Goal: Information Seeking & Learning: Learn about a topic

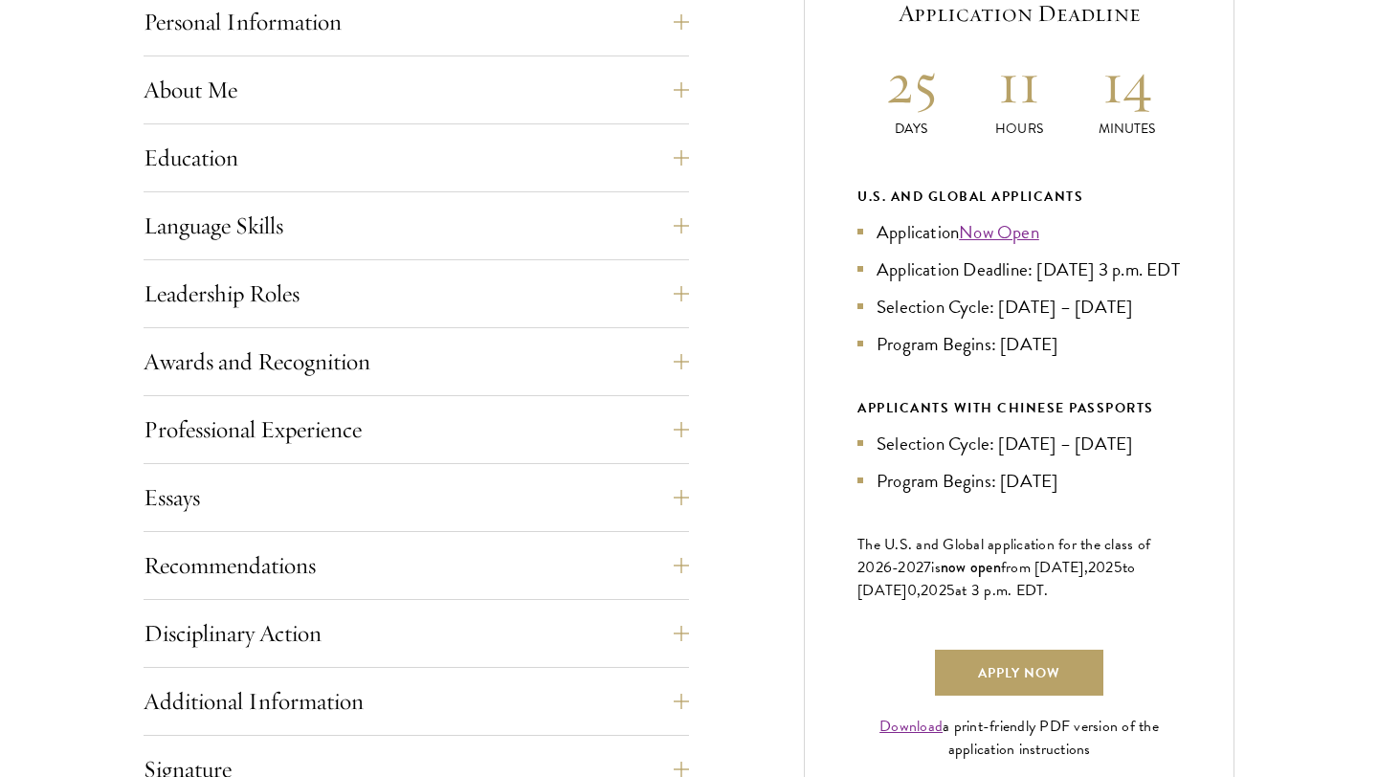
scroll to position [923, 0]
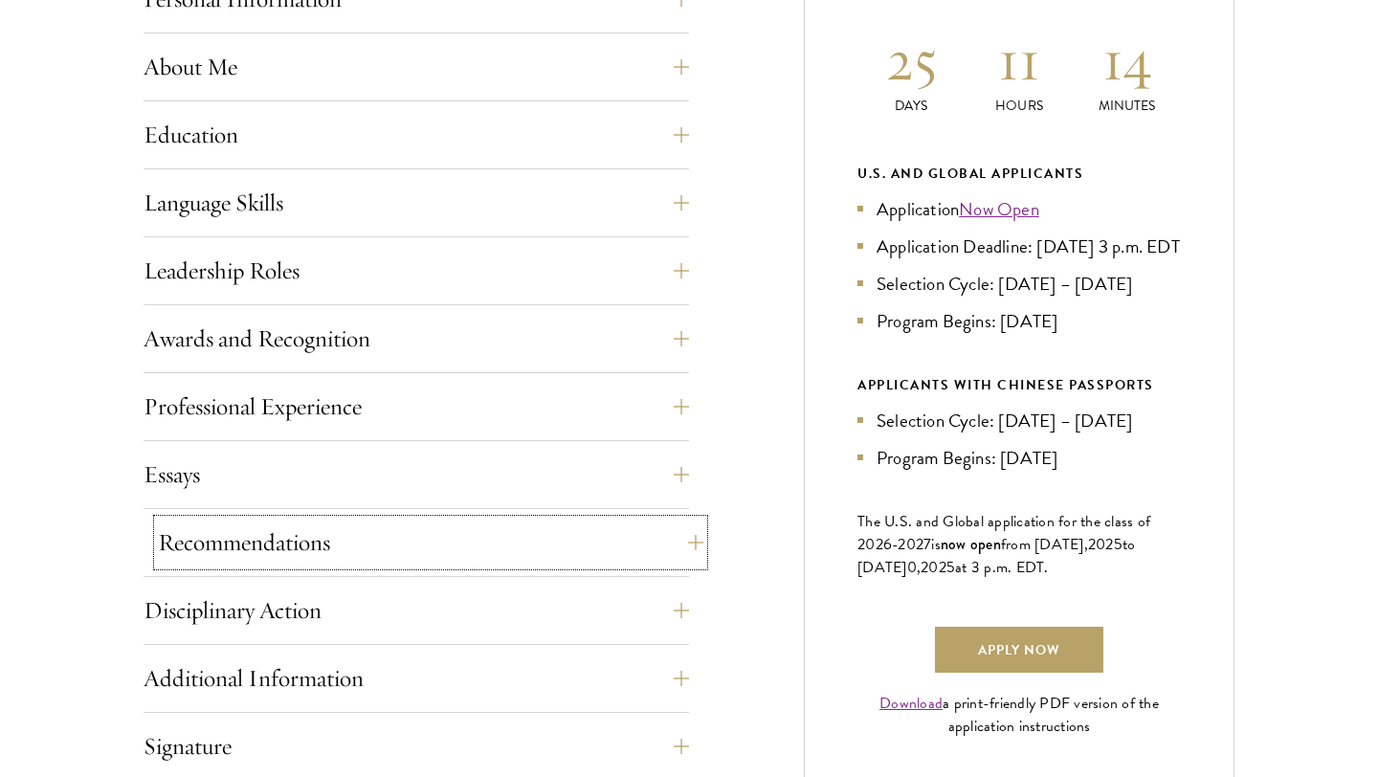
click at [685, 548] on button "Recommendations" at bounding box center [430, 543] width 545 height 46
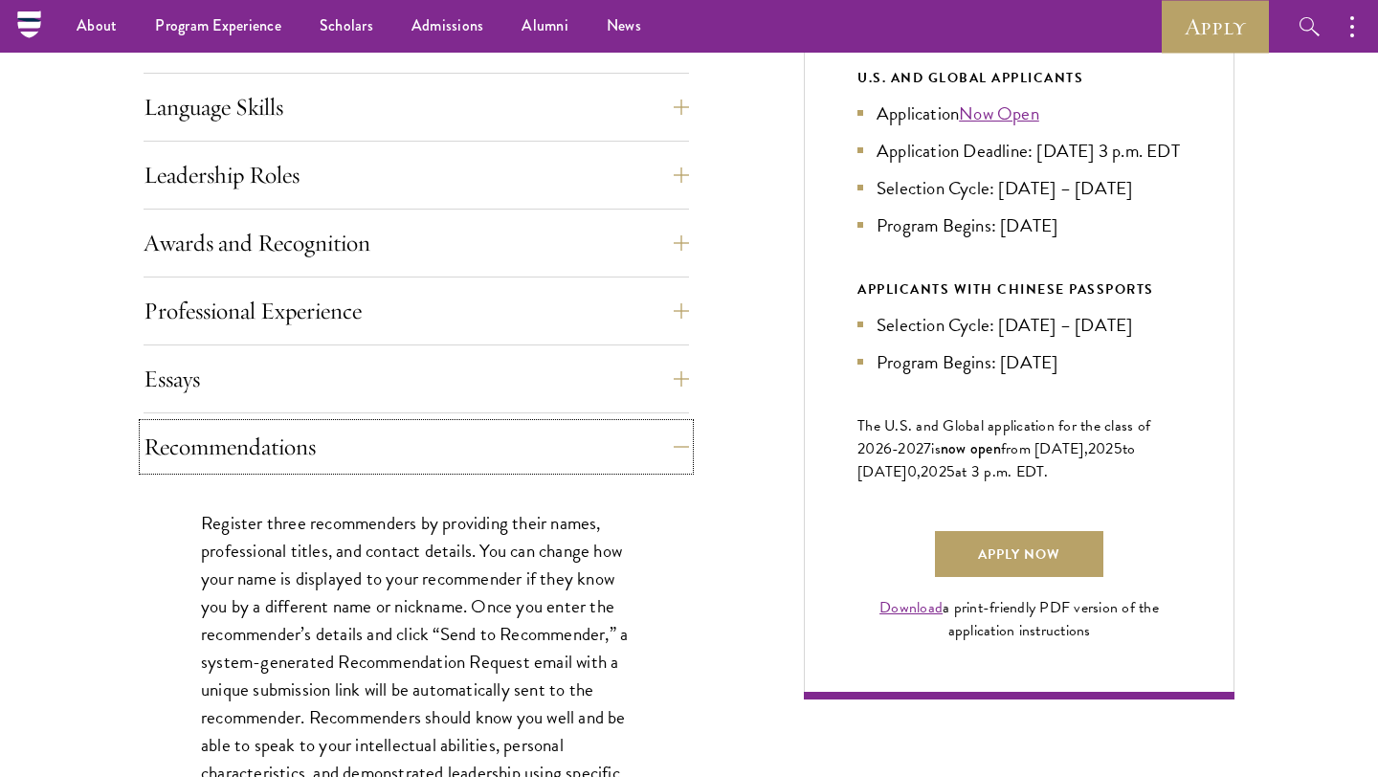
scroll to position [1012, 0]
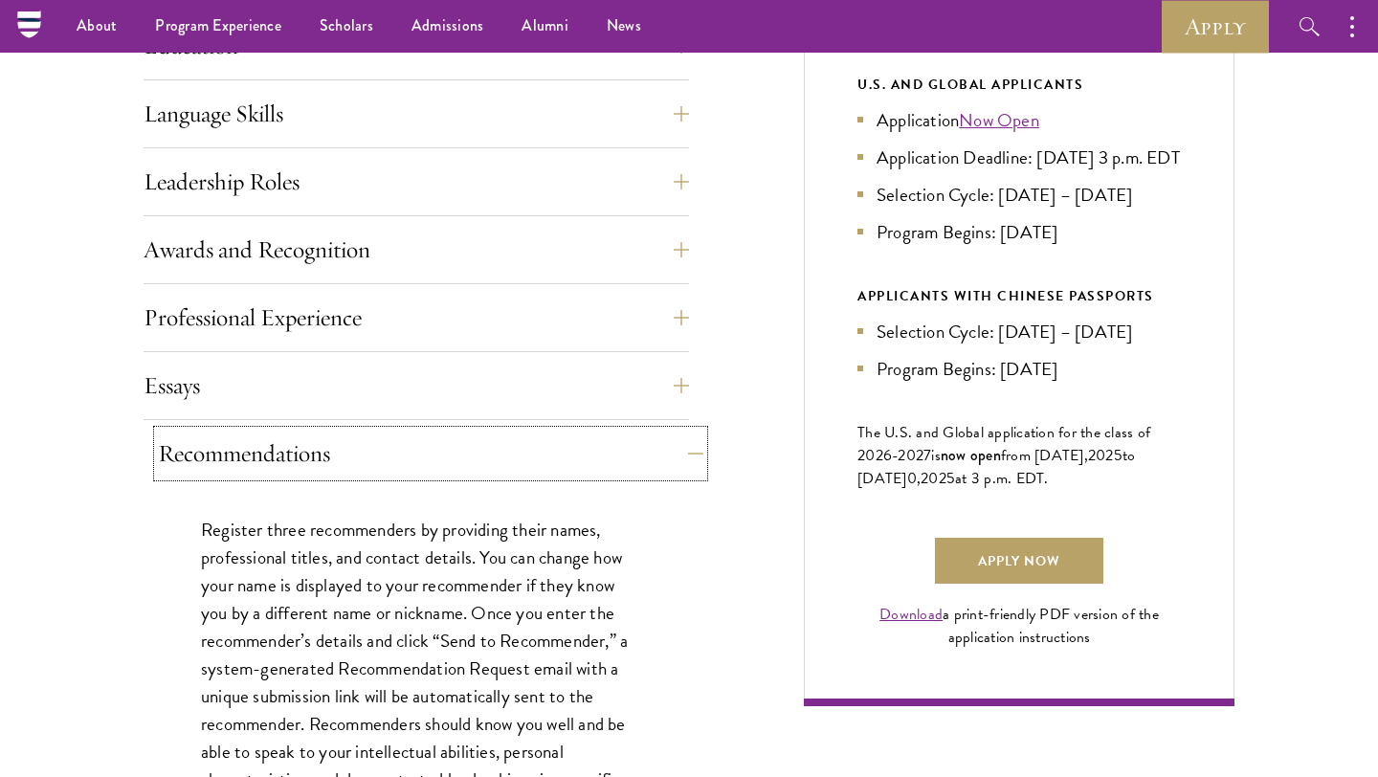
click at [678, 442] on button "Recommendations" at bounding box center [430, 454] width 545 height 46
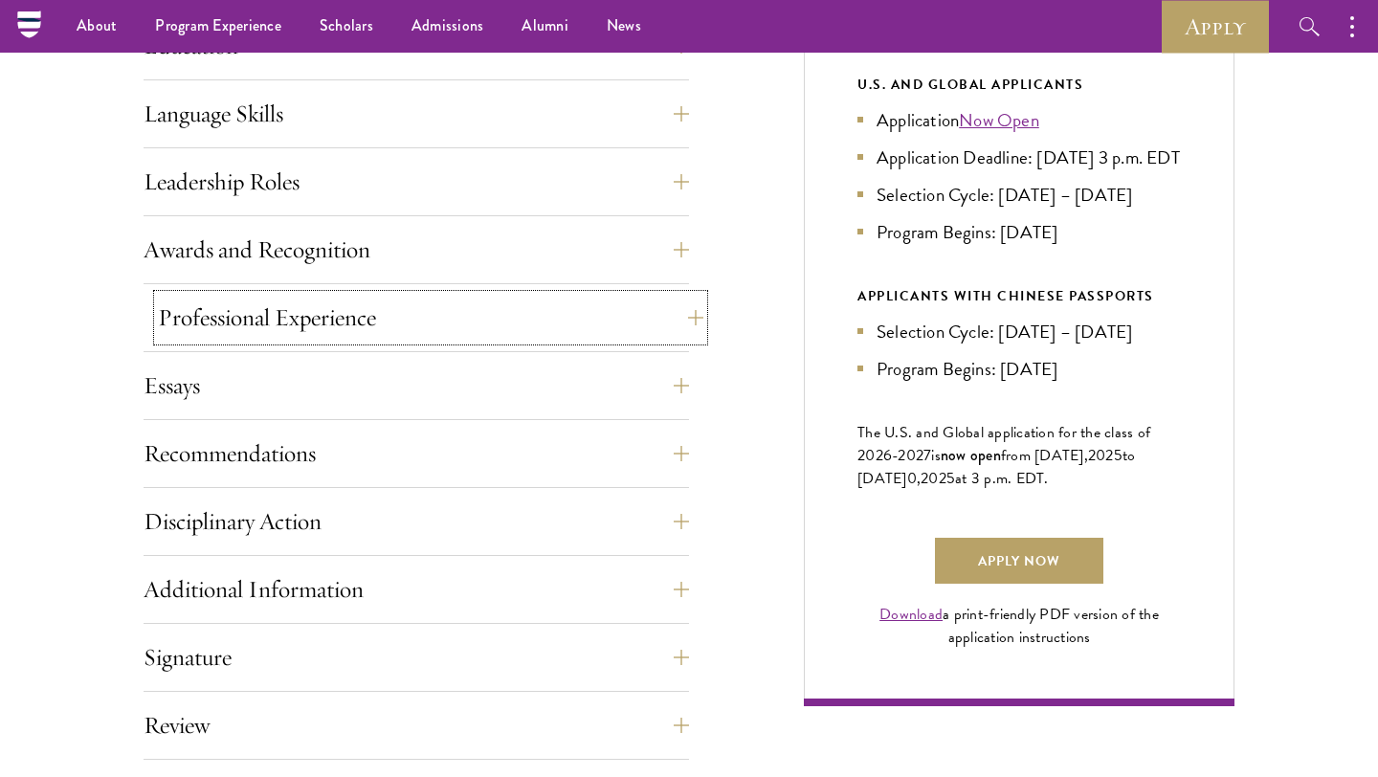
click at [682, 323] on button "Professional Experience" at bounding box center [430, 318] width 545 height 46
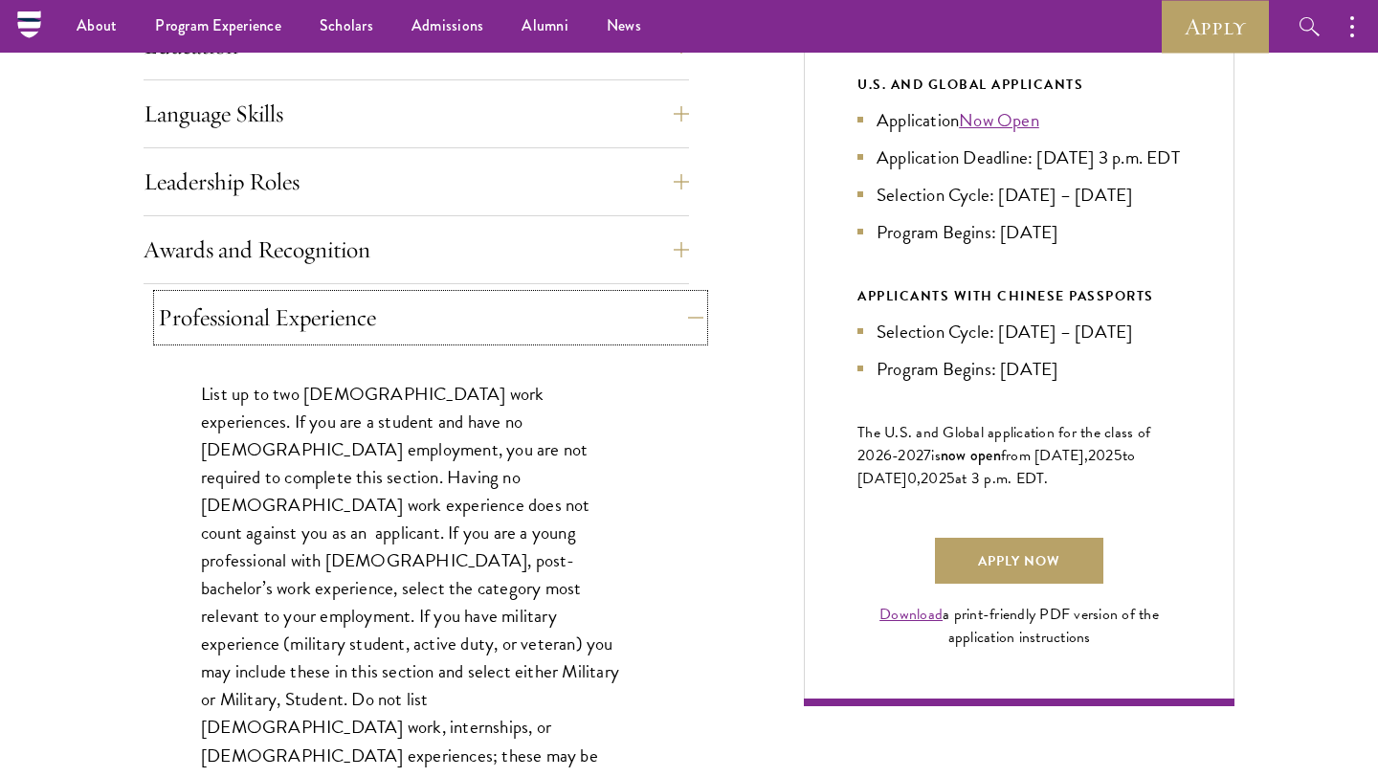
click at [682, 320] on button "Professional Experience" at bounding box center [430, 318] width 545 height 46
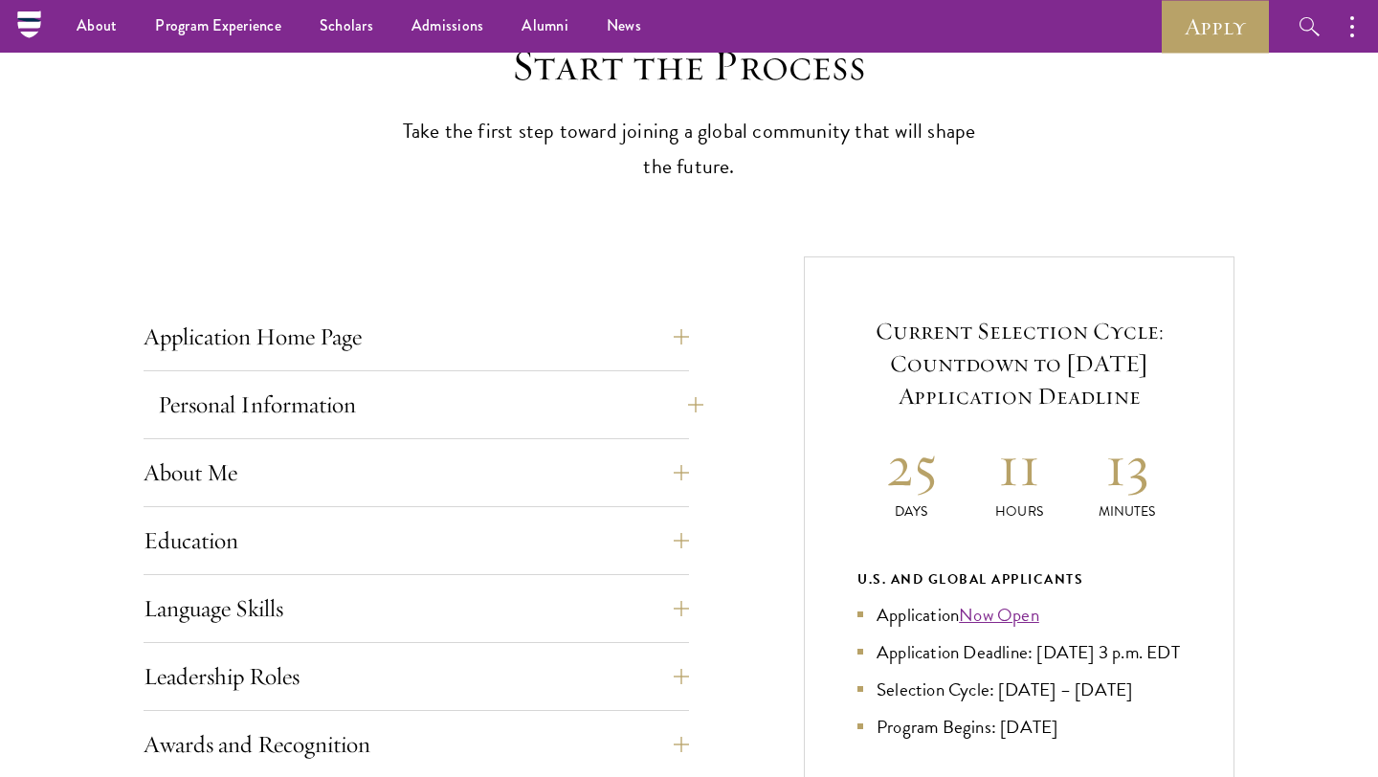
scroll to position [517, 0]
click at [675, 421] on button "Personal Information" at bounding box center [430, 406] width 545 height 46
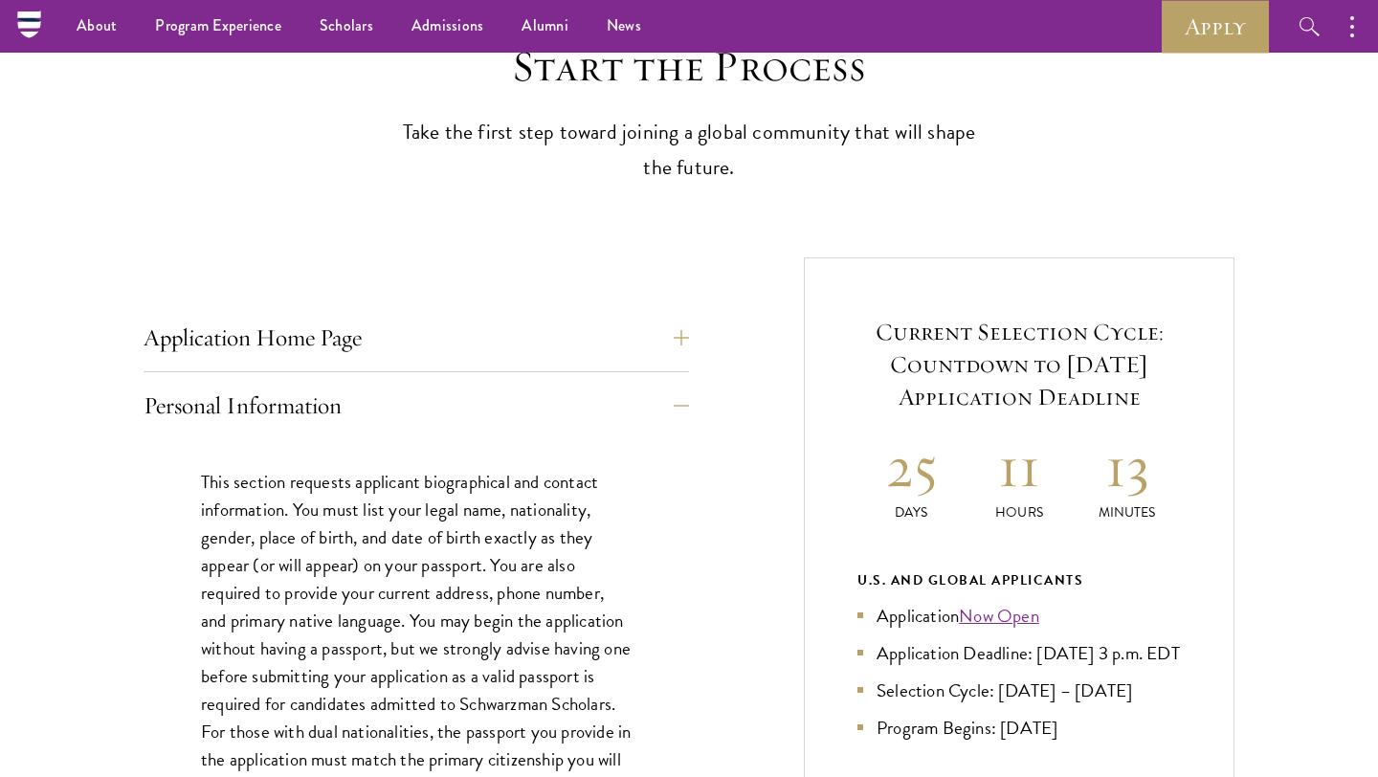
click at [673, 400] on button "Personal Information" at bounding box center [430, 406] width 545 height 46
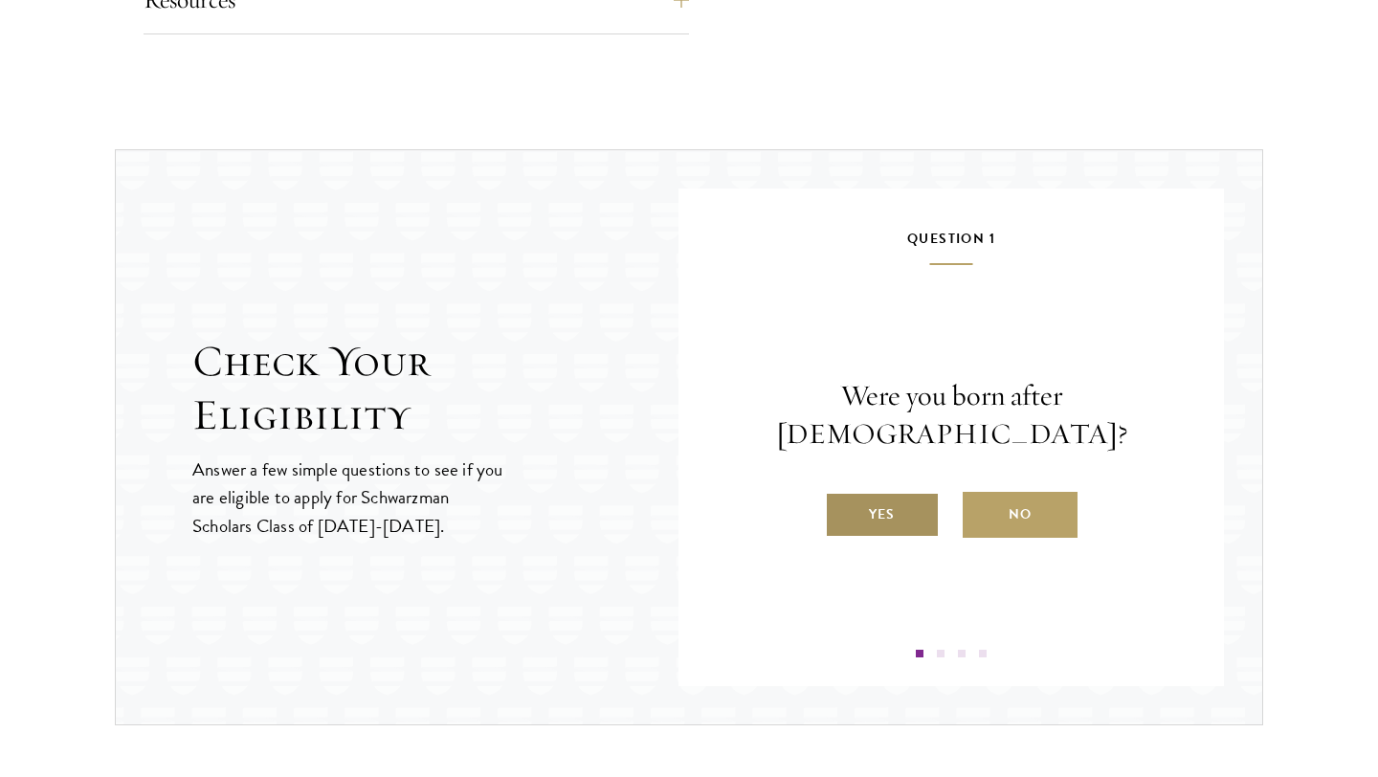
scroll to position [1878, 0]
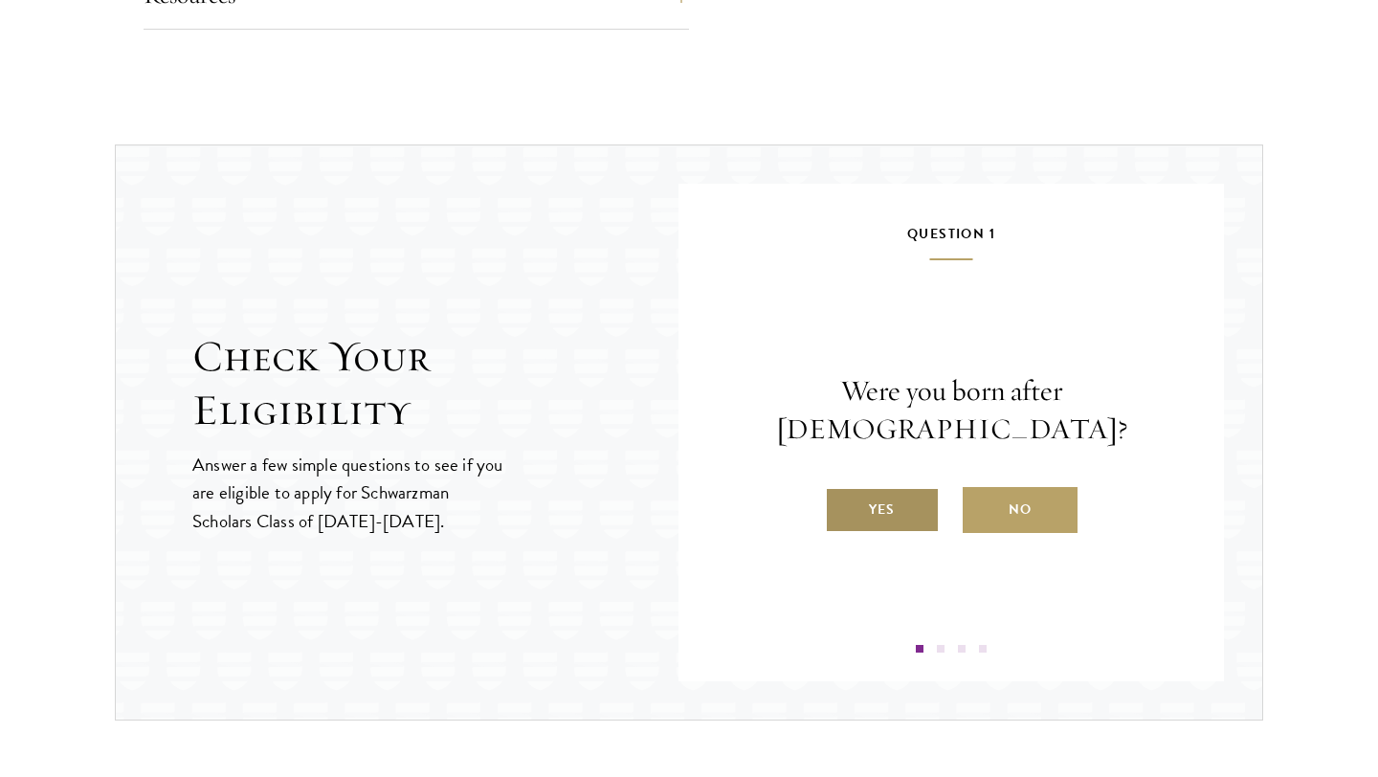
click at [875, 492] on label "Yes" at bounding box center [882, 510] width 115 height 46
click at [842, 492] on input "Yes" at bounding box center [833, 497] width 17 height 17
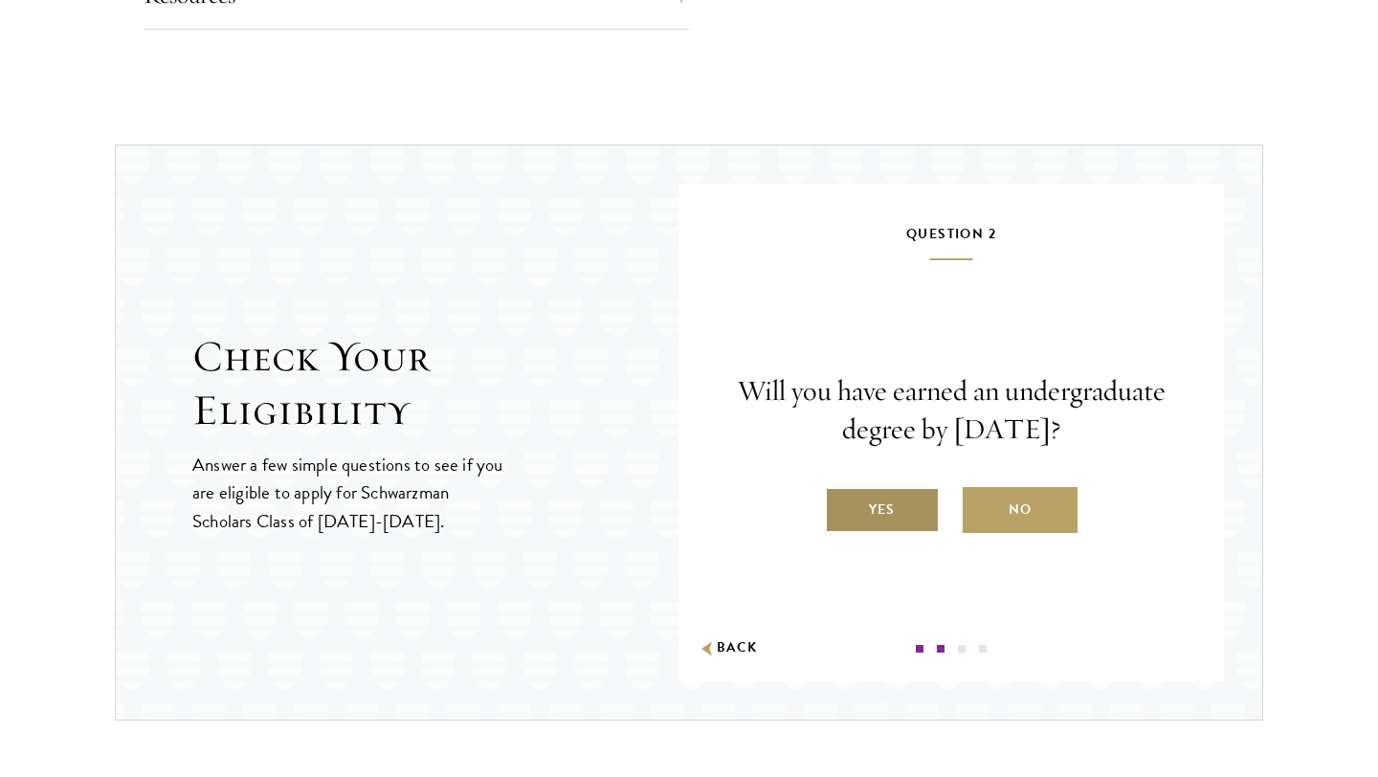
click at [882, 498] on label "Yes" at bounding box center [882, 510] width 115 height 46
click at [842, 498] on input "Yes" at bounding box center [833, 497] width 17 height 17
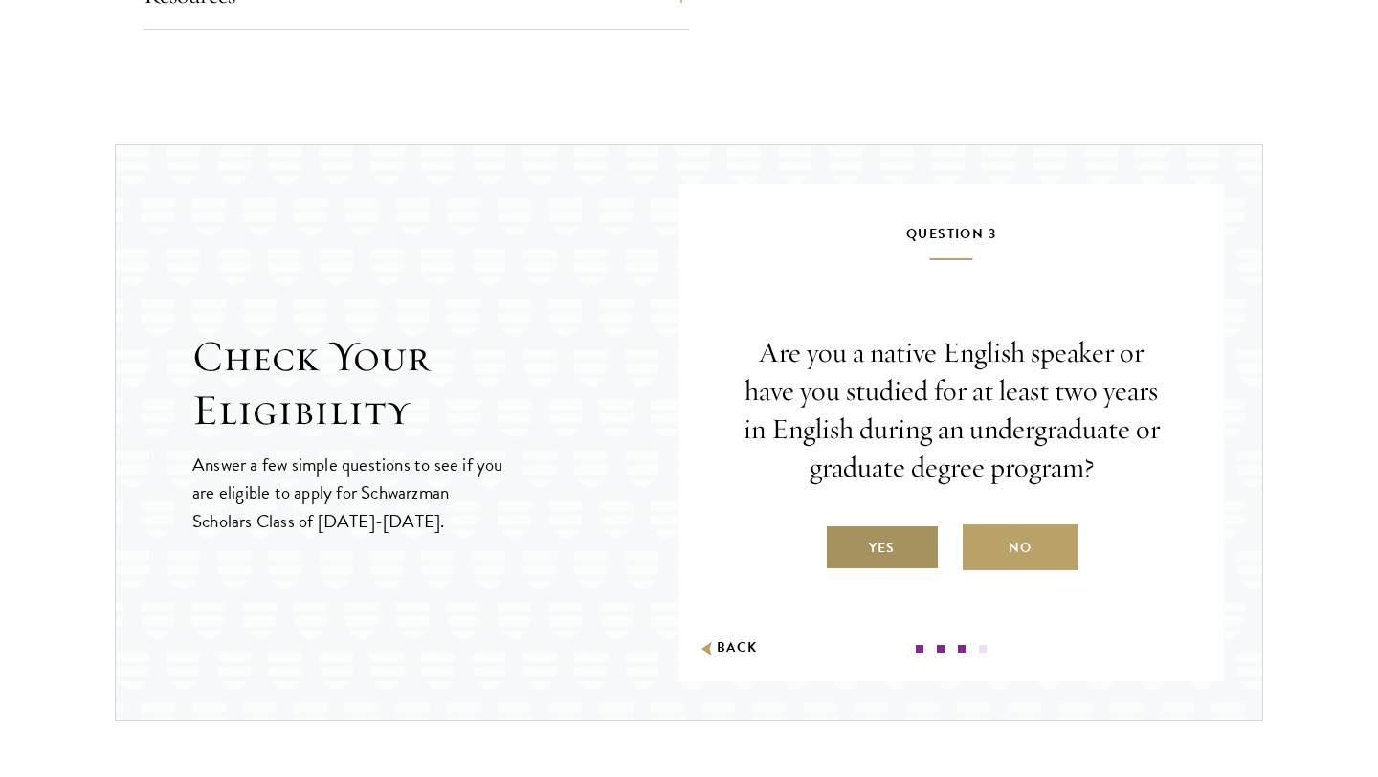
click at [882, 545] on label "Yes" at bounding box center [882, 547] width 115 height 46
click at [842, 544] on input "Yes" at bounding box center [833, 535] width 17 height 17
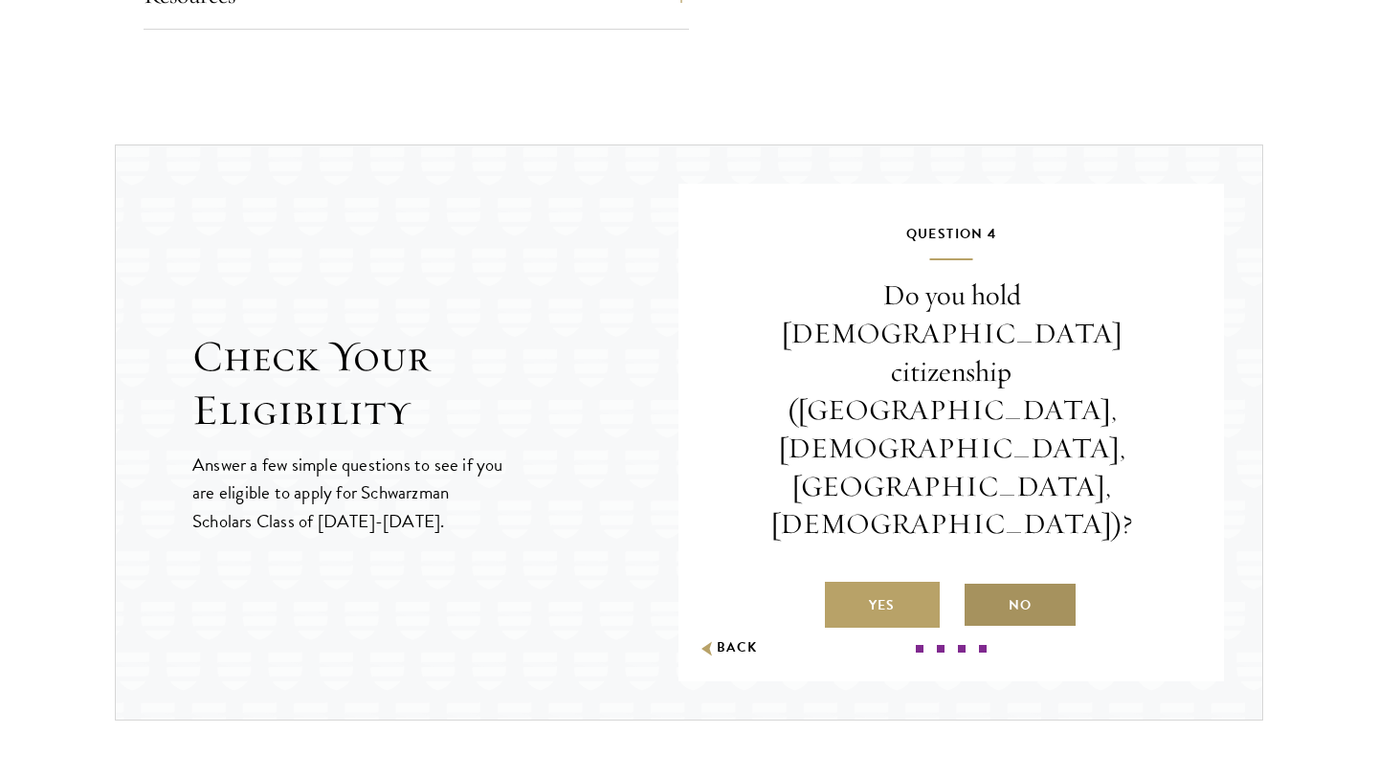
click at [986, 582] on label "No" at bounding box center [1020, 605] width 115 height 46
click at [980, 585] on input "No" at bounding box center [971, 593] width 17 height 17
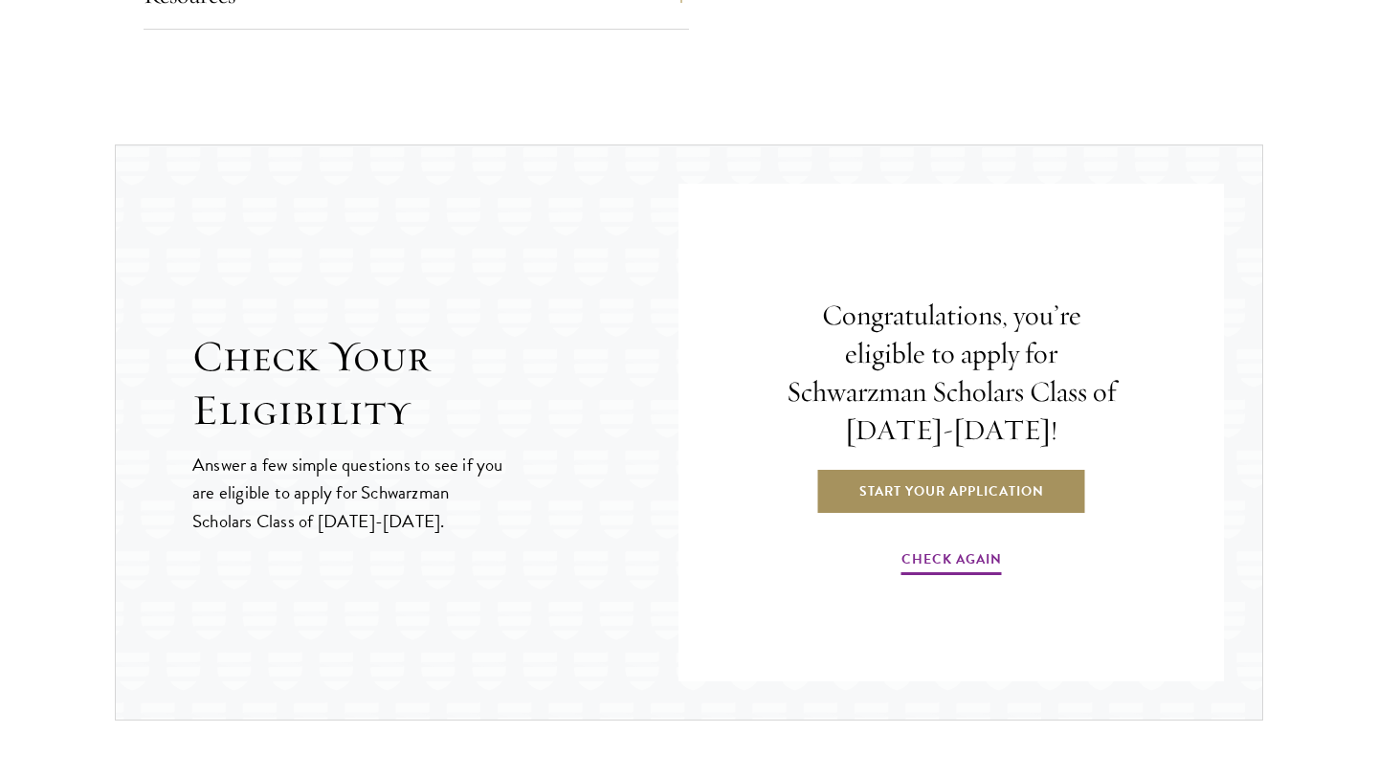
click at [924, 492] on link "Start Your Application" at bounding box center [951, 491] width 271 height 46
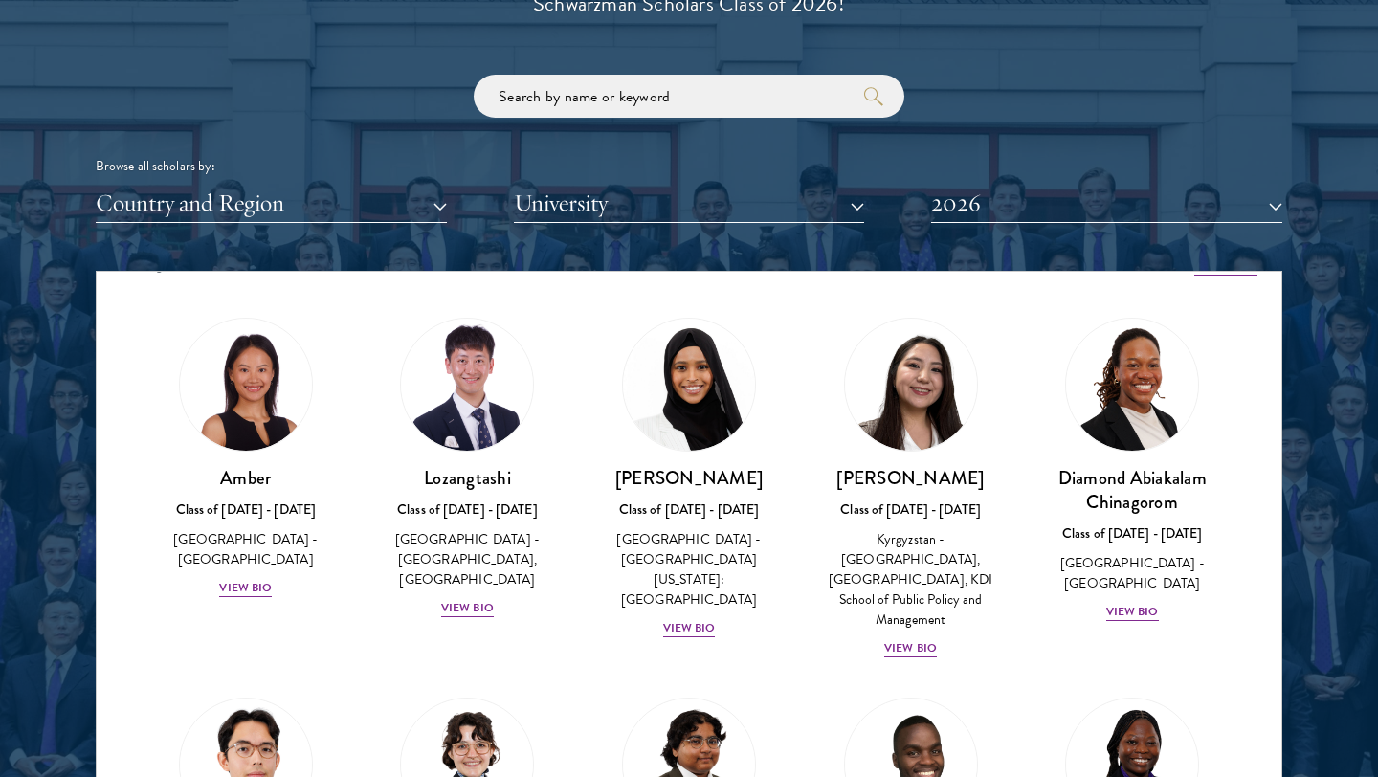
scroll to position [33, 0]
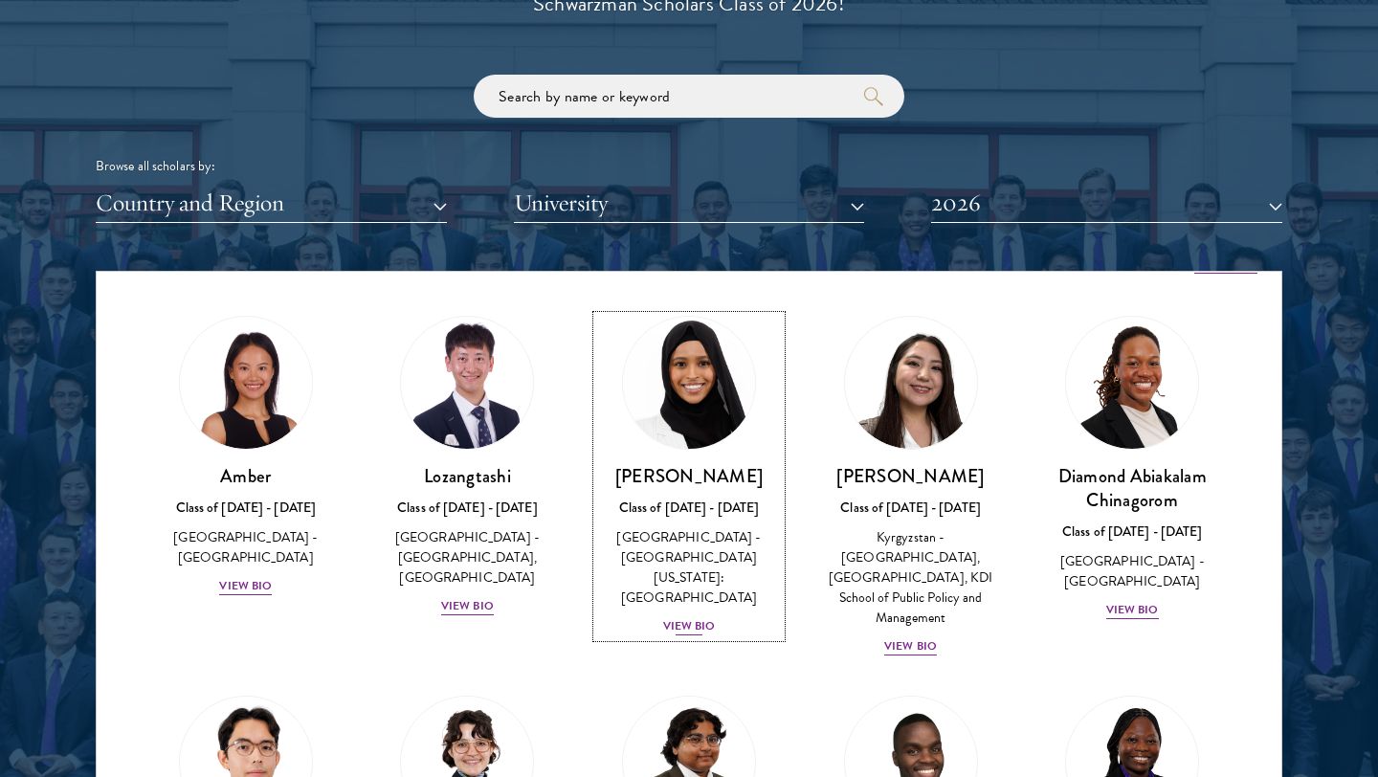
click at [687, 617] on div "View Bio" at bounding box center [689, 626] width 53 height 18
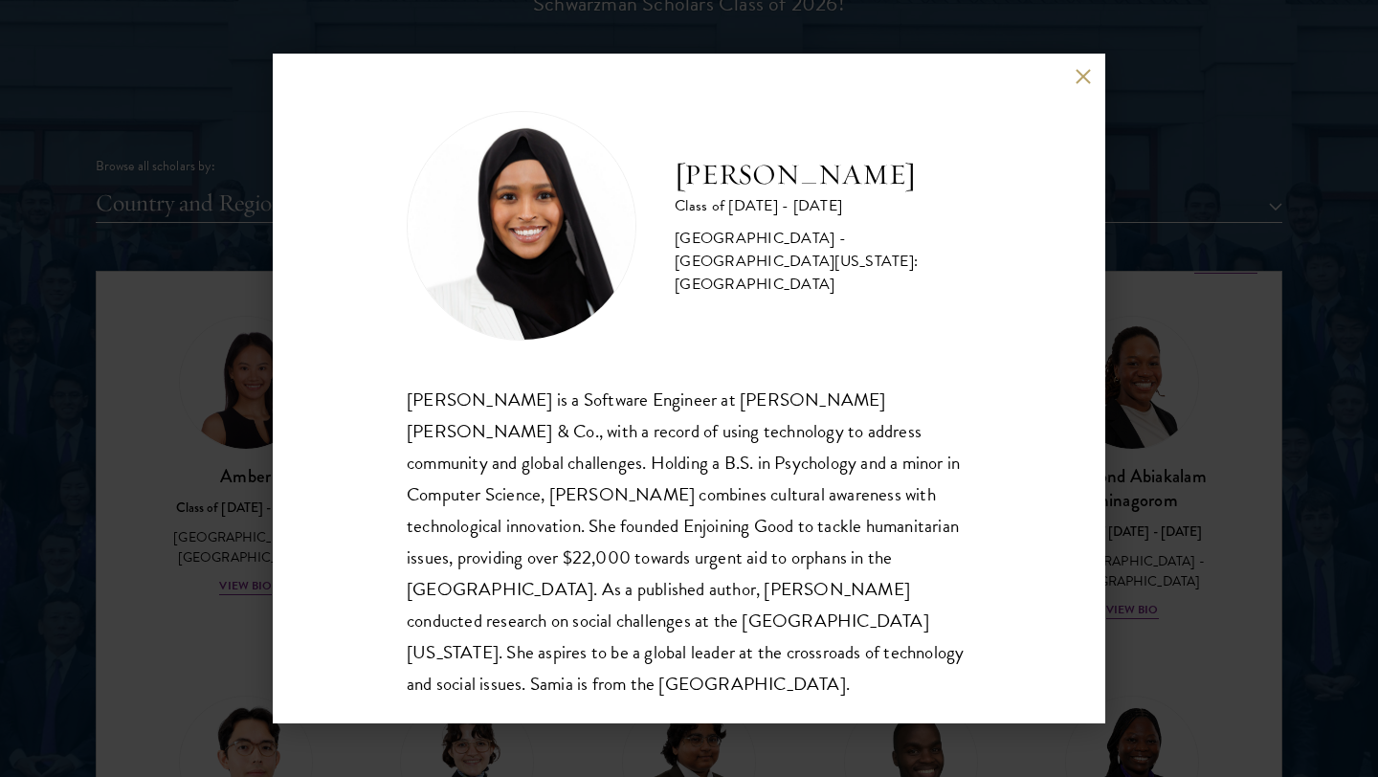
scroll to position [2, 0]
click at [105, 491] on div "[PERSON_NAME] Class of [DATE] - [DATE] [GEOGRAPHIC_DATA] - [GEOGRAPHIC_DATA][US…" at bounding box center [689, 388] width 1378 height 777
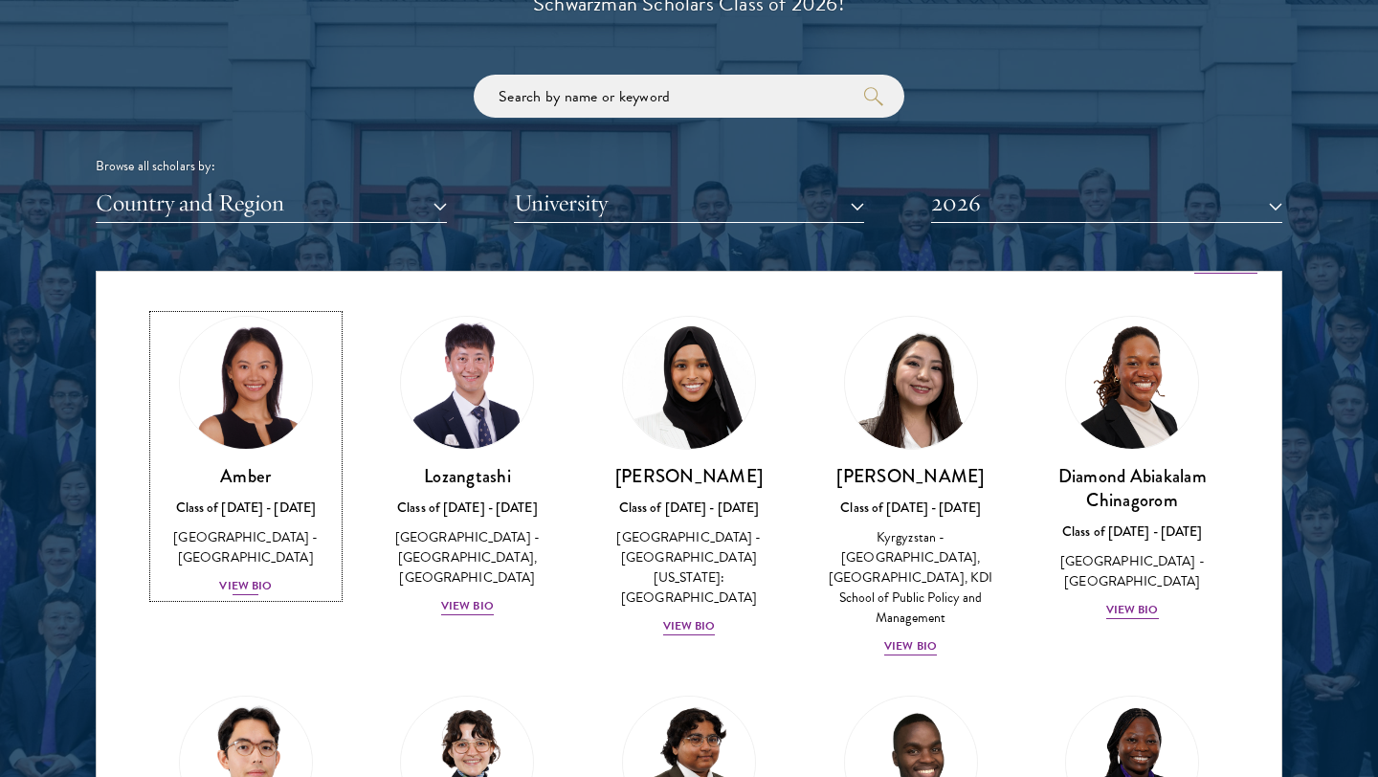
click at [243, 577] on div "View Bio" at bounding box center [245, 586] width 53 height 18
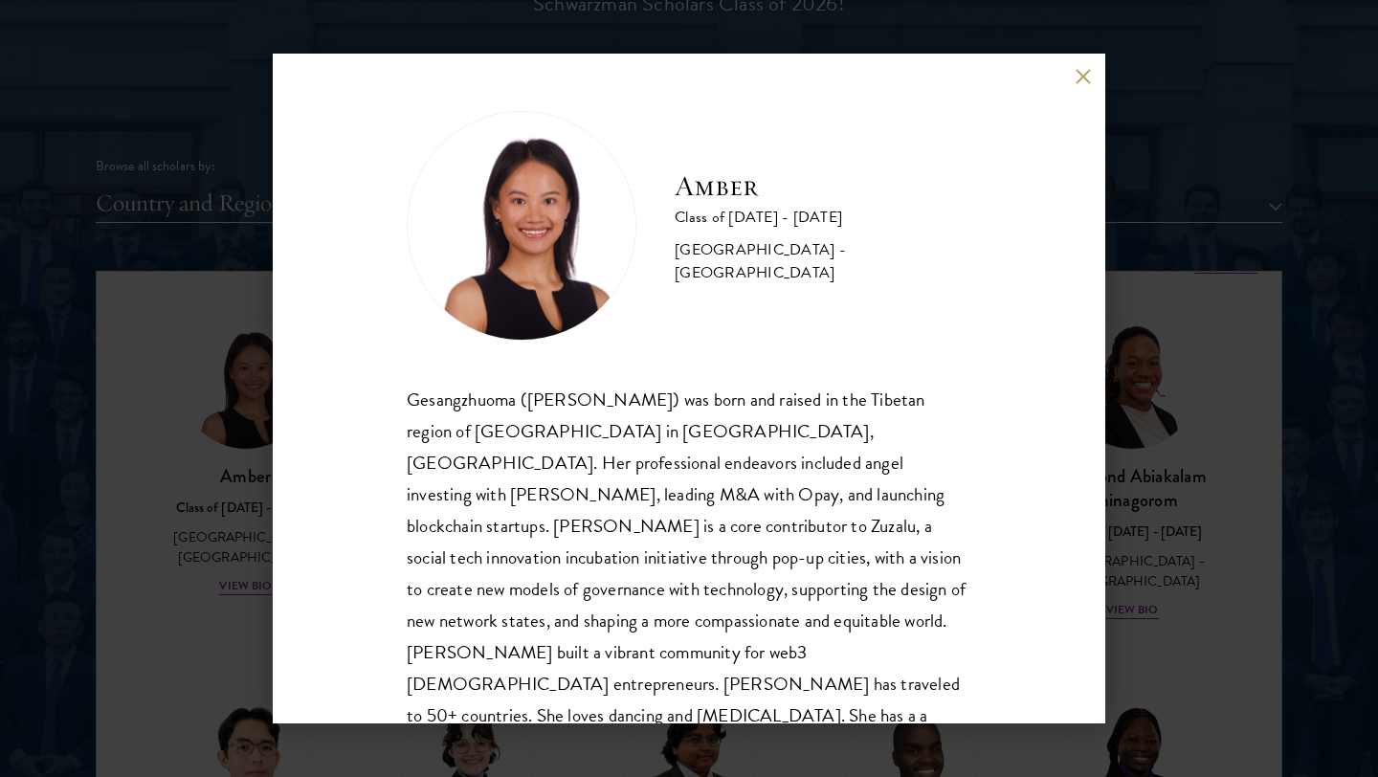
click at [179, 608] on div "Amber Class of 2025 - 2026 China - Peking University Gesangzhuoma (Amber) was b…" at bounding box center [689, 388] width 1378 height 777
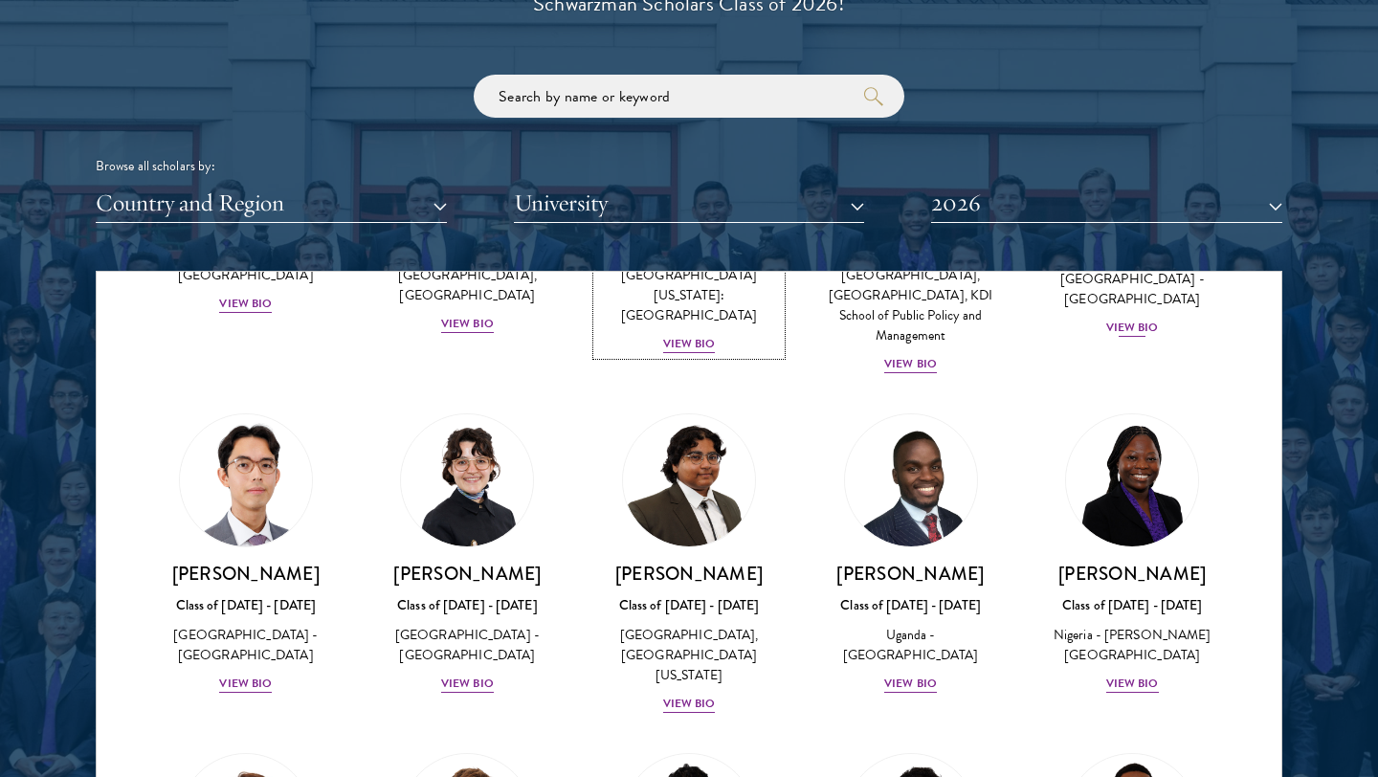
scroll to position [317, 0]
click at [722, 624] on div "[GEOGRAPHIC_DATA], [GEOGRAPHIC_DATA][US_STATE]" at bounding box center [689, 654] width 184 height 60
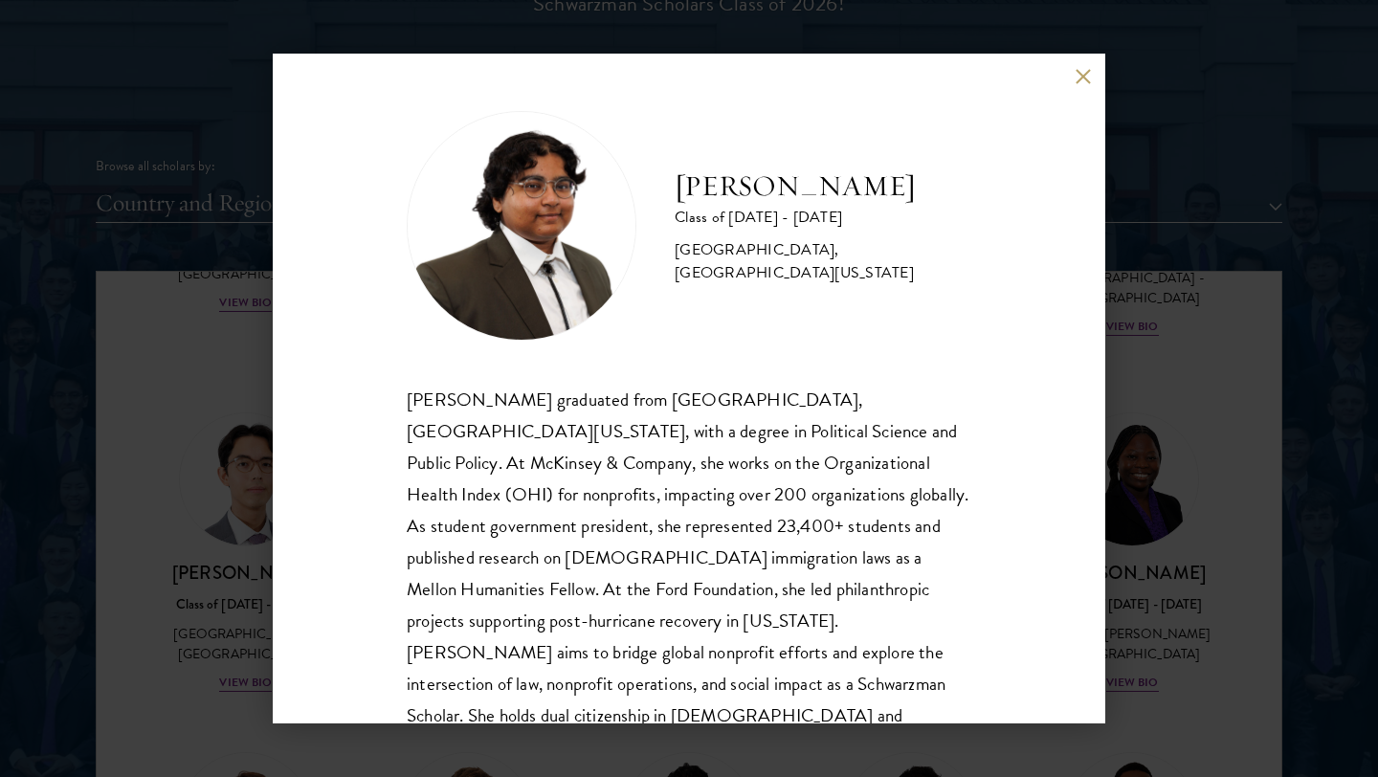
click at [194, 609] on div "[PERSON_NAME] Class of [DATE] - [DATE] [GEOGRAPHIC_DATA] - [GEOGRAPHIC_DATA], […" at bounding box center [689, 388] width 1378 height 777
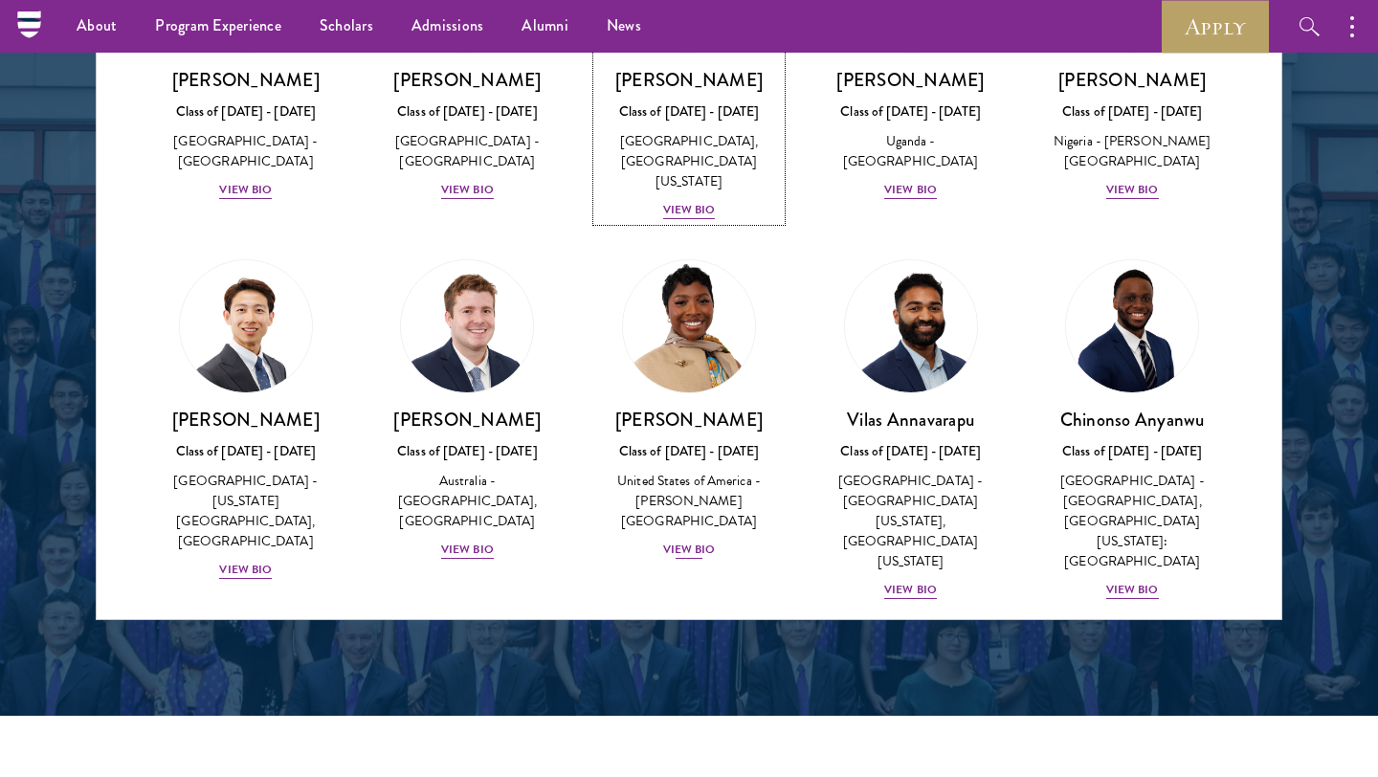
scroll to position [587, 0]
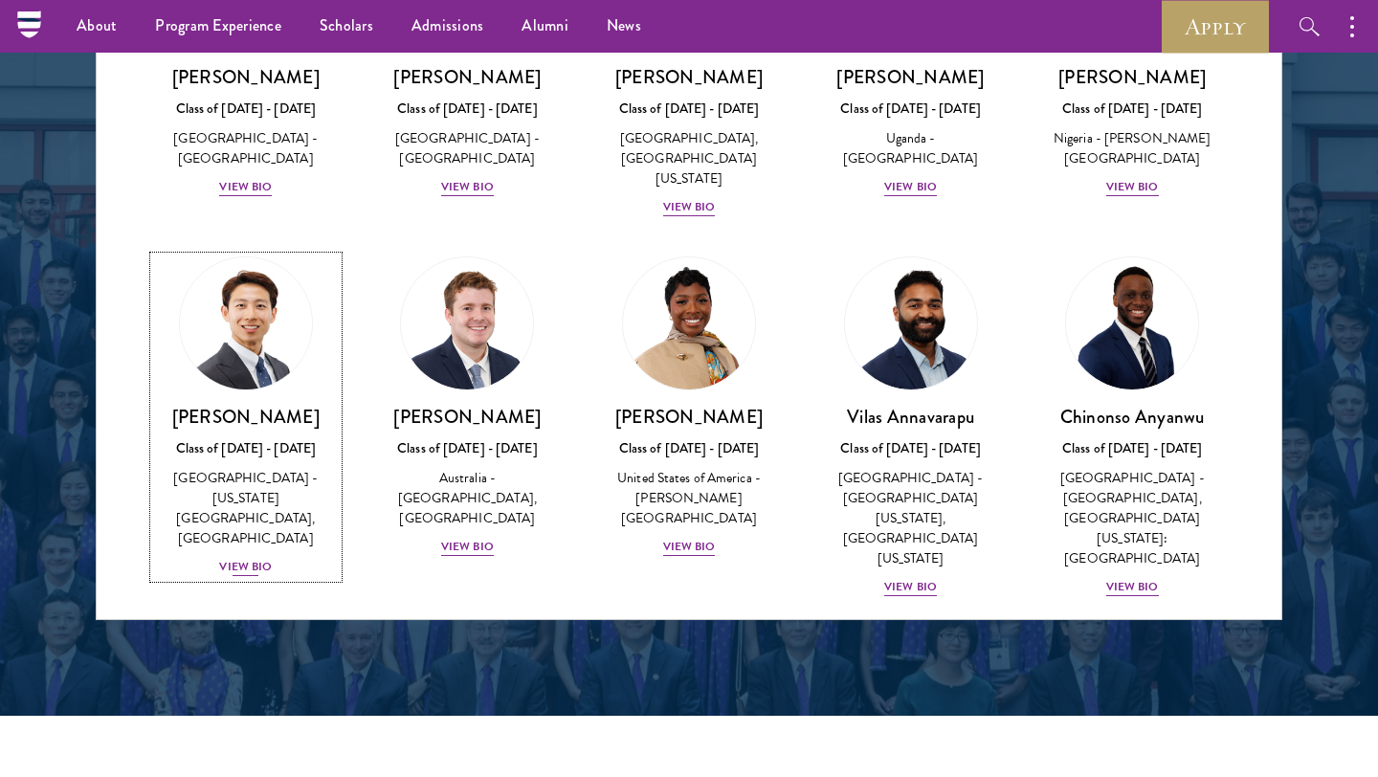
click at [285, 319] on img at bounding box center [245, 323] width 145 height 145
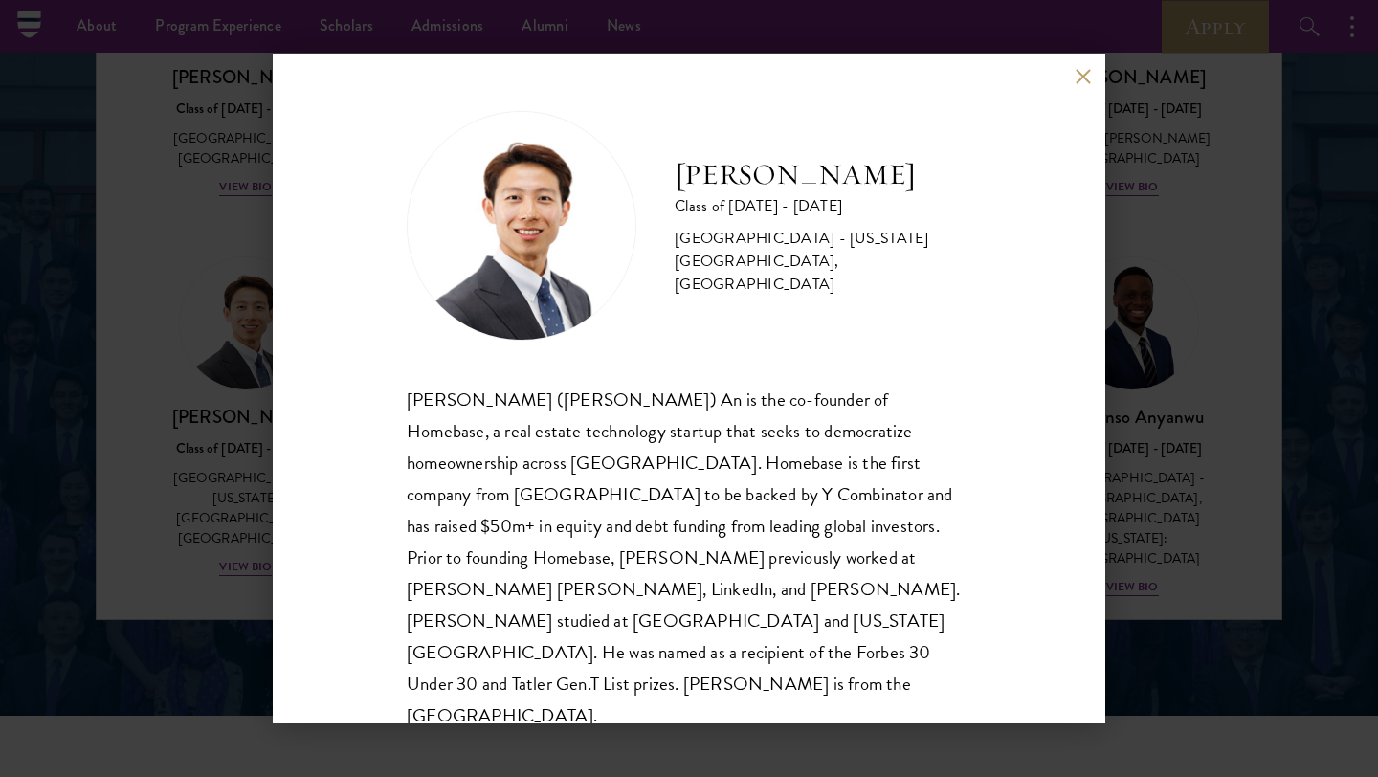
click at [233, 264] on div "Phillip An Class of 2025 - 2026 United States of America - California Institute…" at bounding box center [689, 388] width 1378 height 777
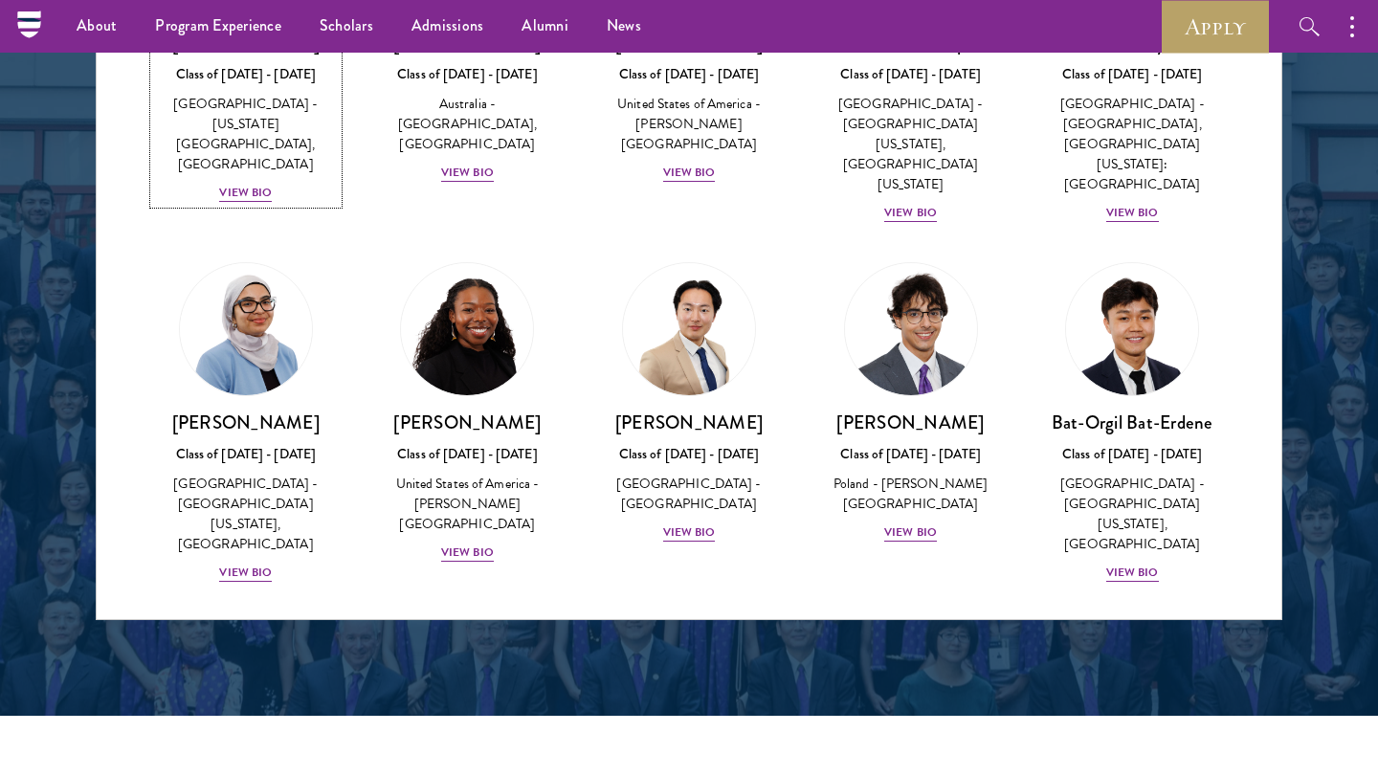
scroll to position [963, 0]
click at [235, 339] on img at bounding box center [245, 327] width 145 height 145
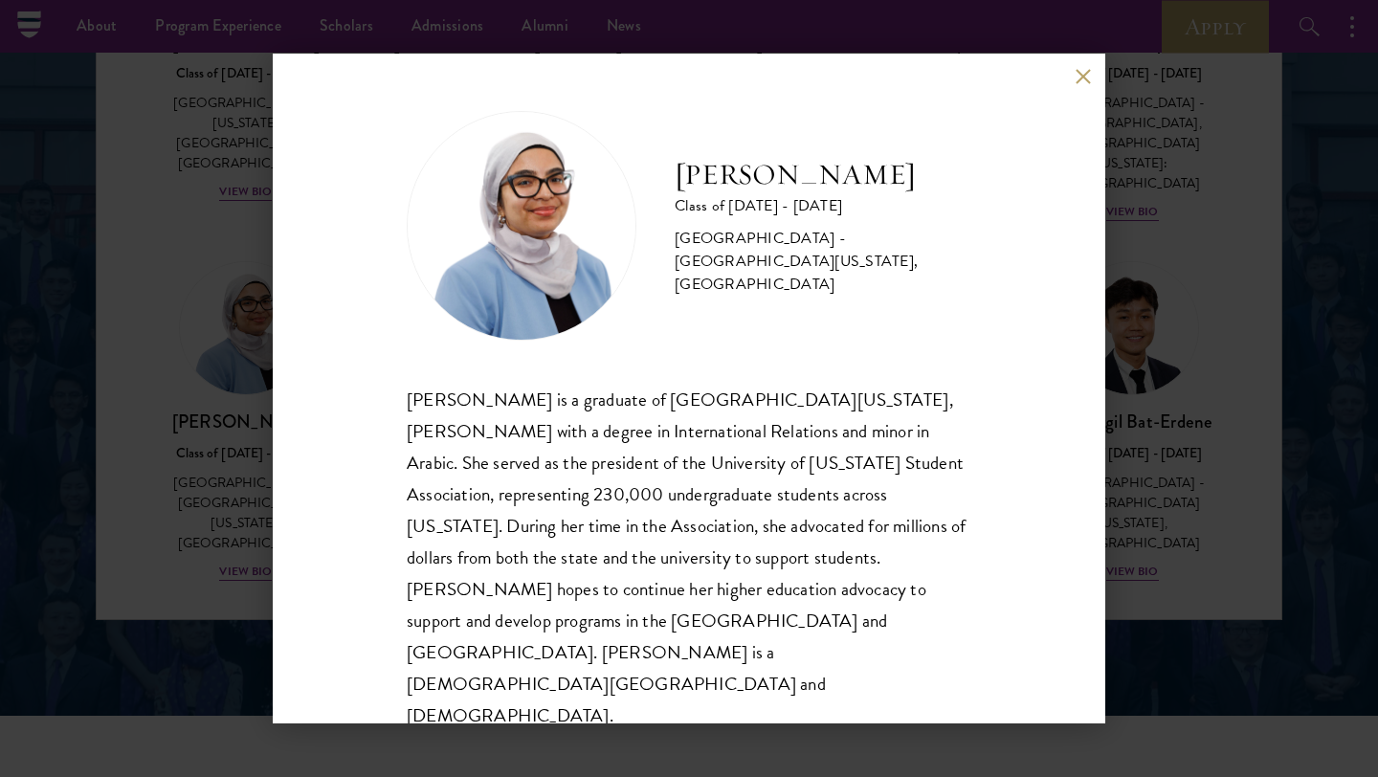
click at [260, 328] on div "Celene Aridin Class of 2025 - 2026 United States of America - University of Cal…" at bounding box center [689, 388] width 1378 height 777
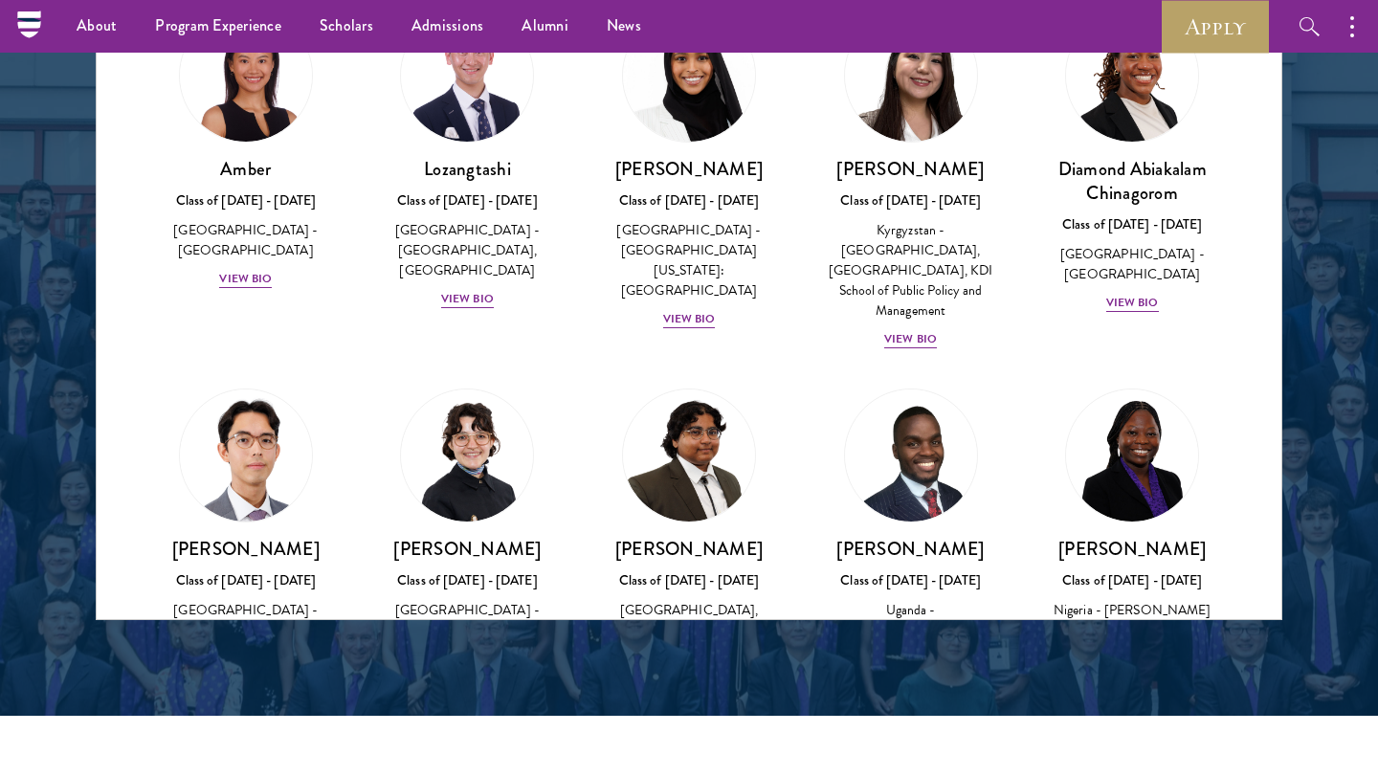
scroll to position [0, 0]
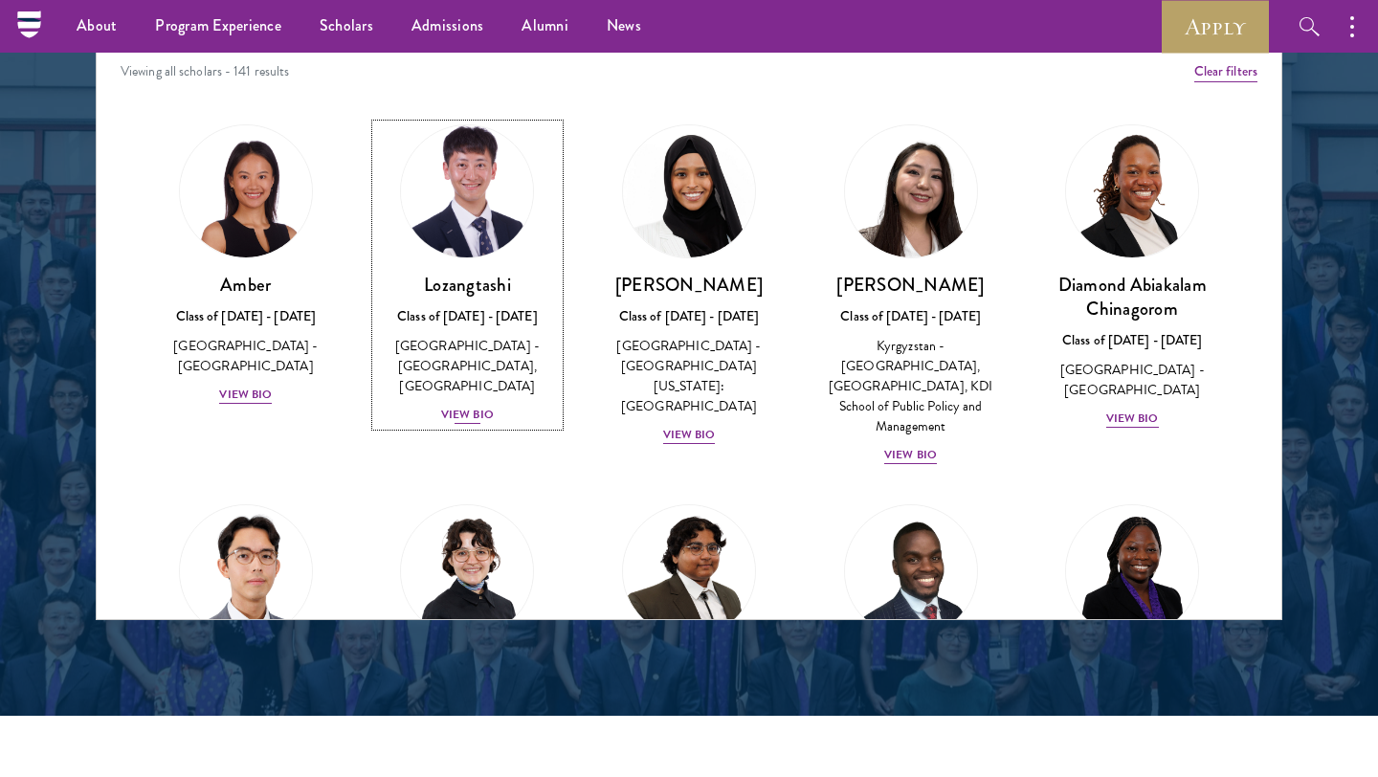
click at [502, 265] on link "Lozangtashi Class of 2025 - 2026 China - South-Central Minzu University, Beijin…" at bounding box center [468, 274] width 184 height 301
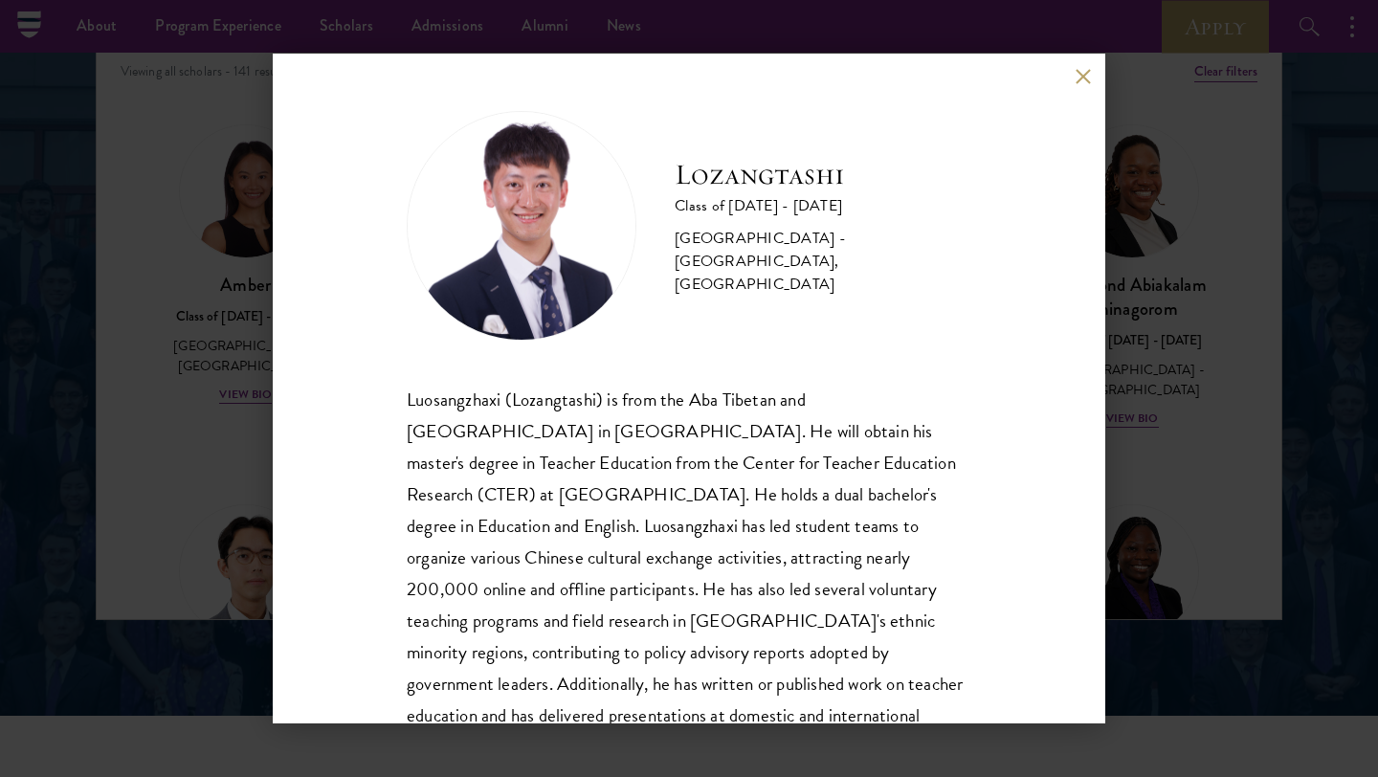
click at [240, 348] on div "Lozangtashi Class of 2025 - 2026 China - South-Central Minzu University, Beijin…" at bounding box center [689, 388] width 1378 height 777
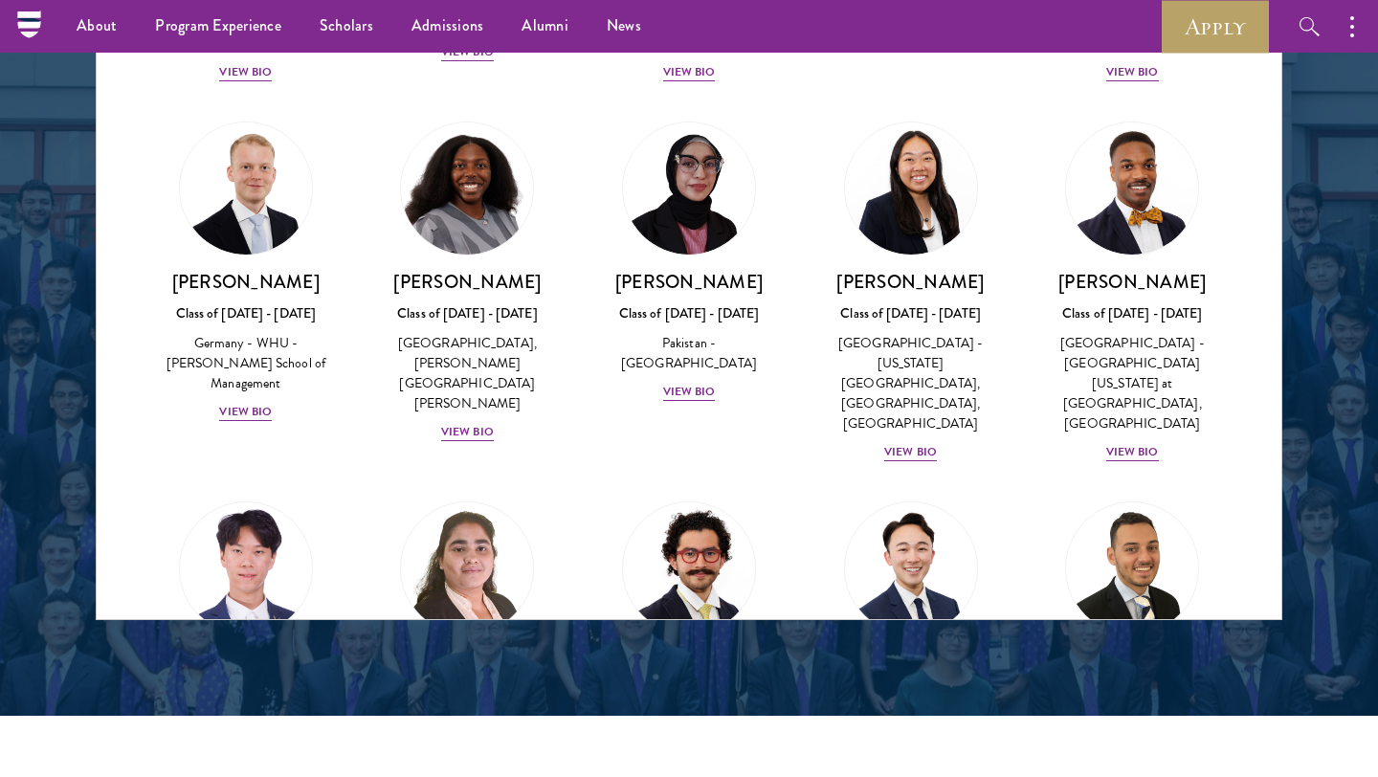
scroll to position [3724, 0]
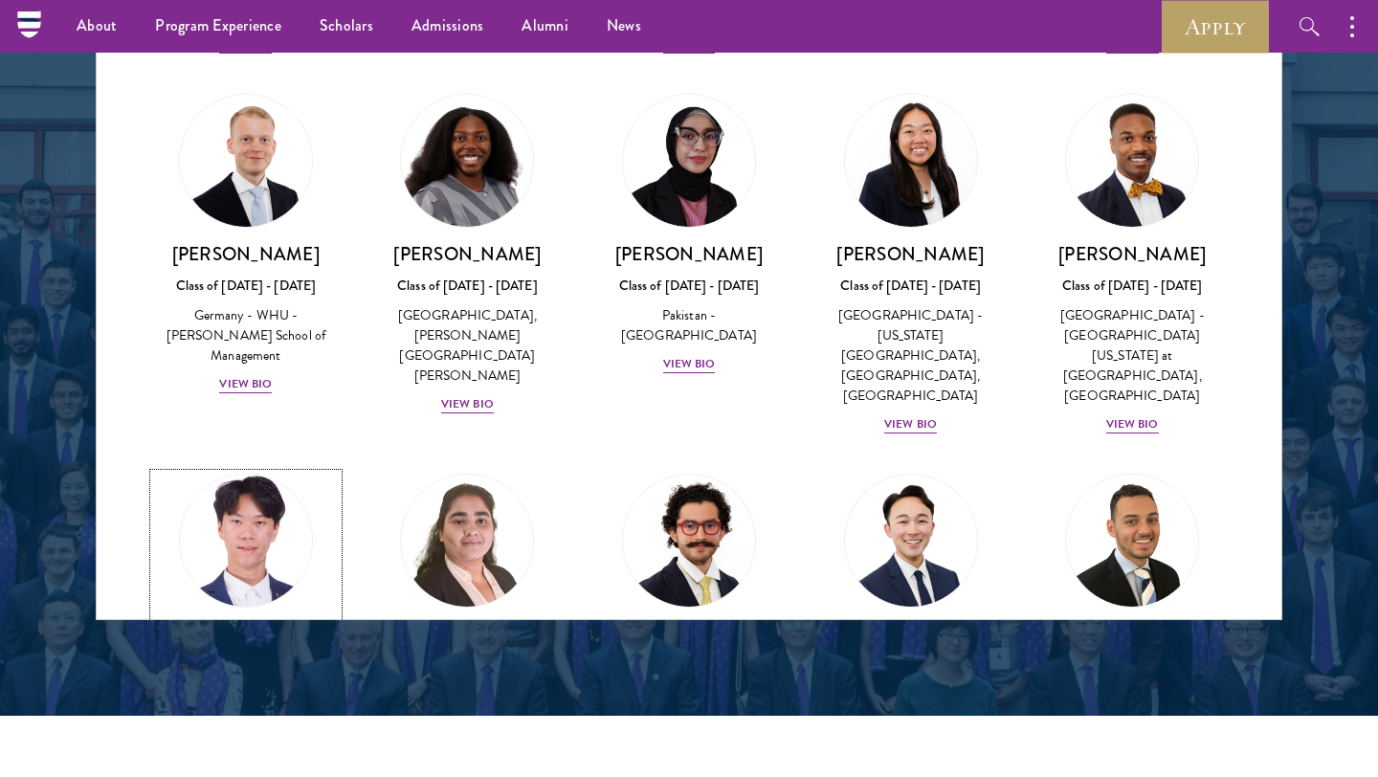
click at [274, 468] on img at bounding box center [245, 540] width 145 height 145
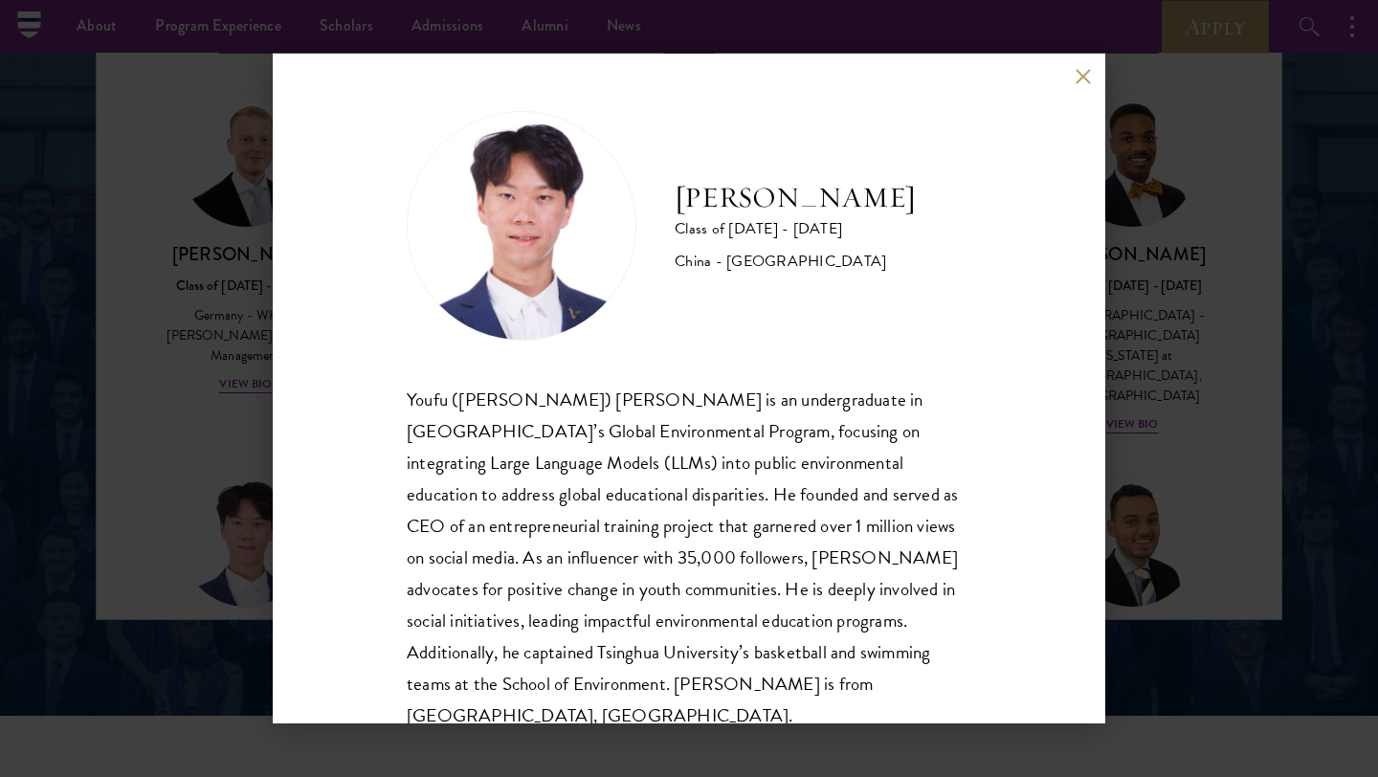
click at [167, 410] on div "Frank Kao Class of 2025 - 2026 China - Tsinghua University Youfu (Frank) Kao is…" at bounding box center [689, 388] width 1378 height 777
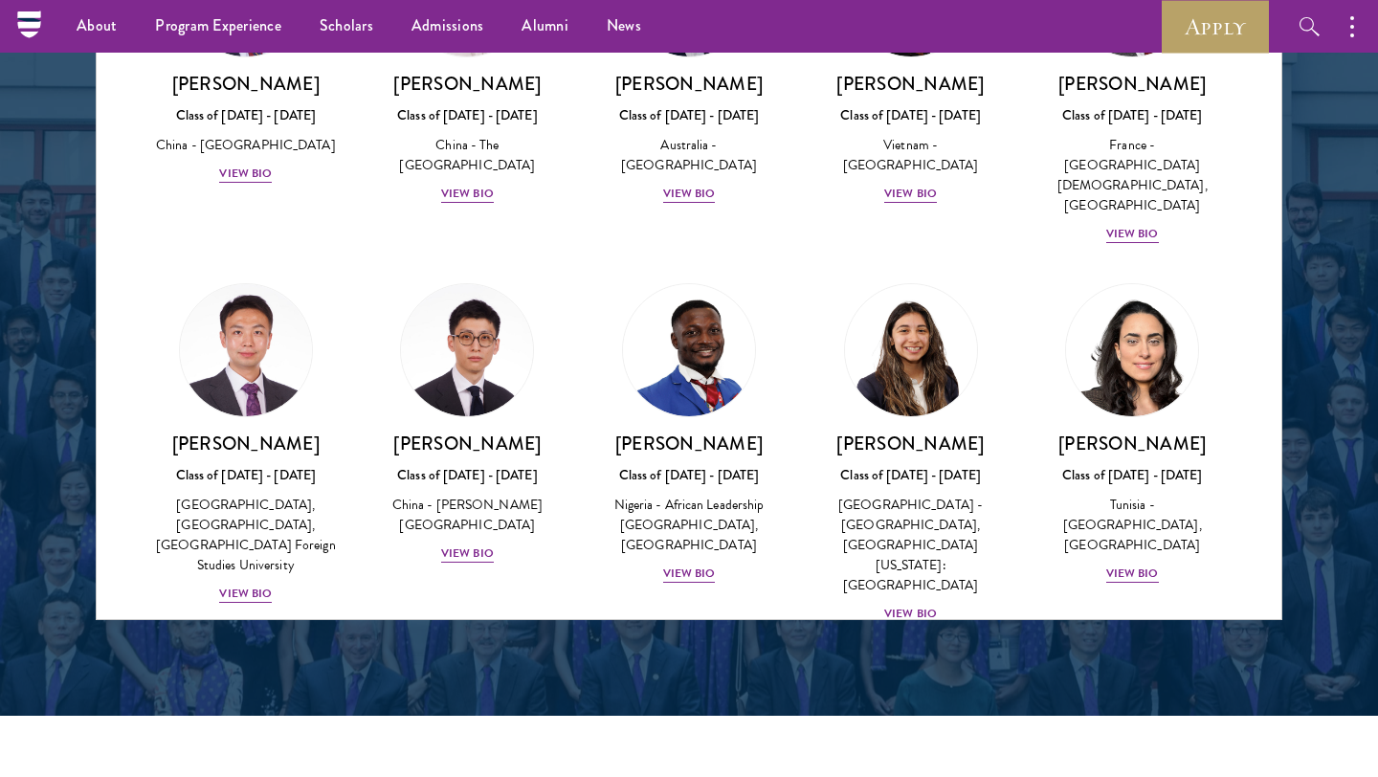
scroll to position [5678, 0]
click at [289, 656] on img at bounding box center [245, 728] width 145 height 145
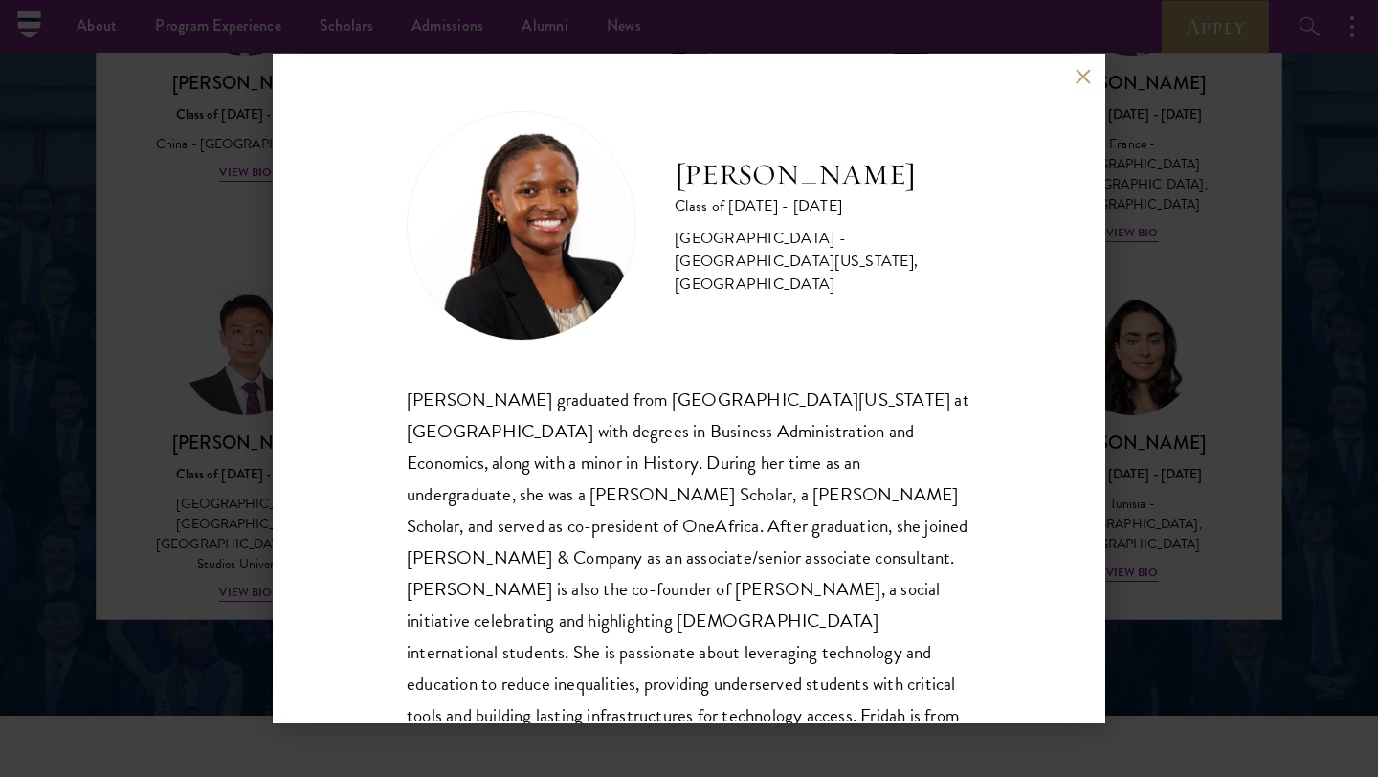
click at [282, 419] on div "Fridah Mbwaya Class of 2025 - 2026 Kenya - University of North Carolina, Chapel…" at bounding box center [689, 389] width 832 height 670
click at [1097, 78] on div "Fridah Mbwaya Class of 2025 - 2026 Kenya - University of North Carolina, Chapel…" at bounding box center [689, 389] width 832 height 670
click at [1088, 78] on button at bounding box center [1083, 76] width 16 height 16
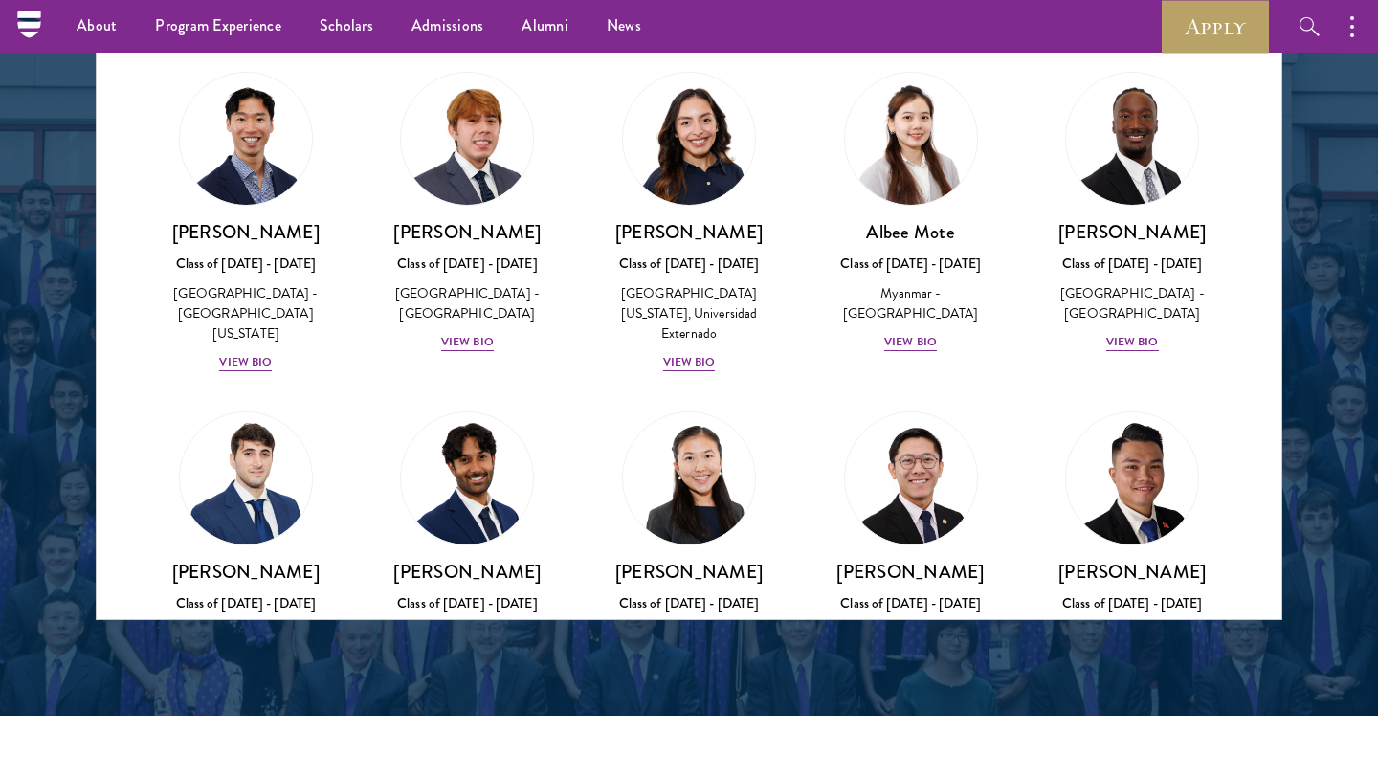
scroll to position [6630, 0]
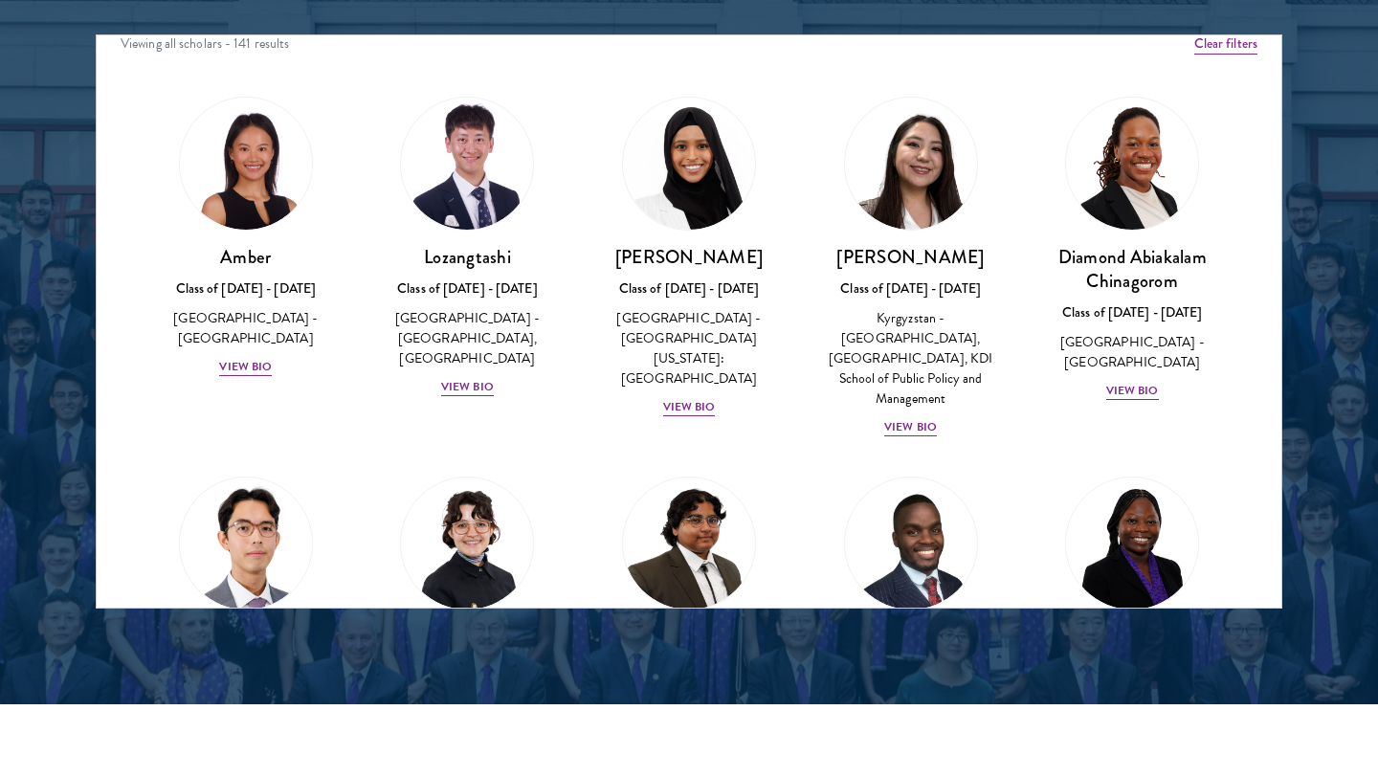
scroll to position [17, 0]
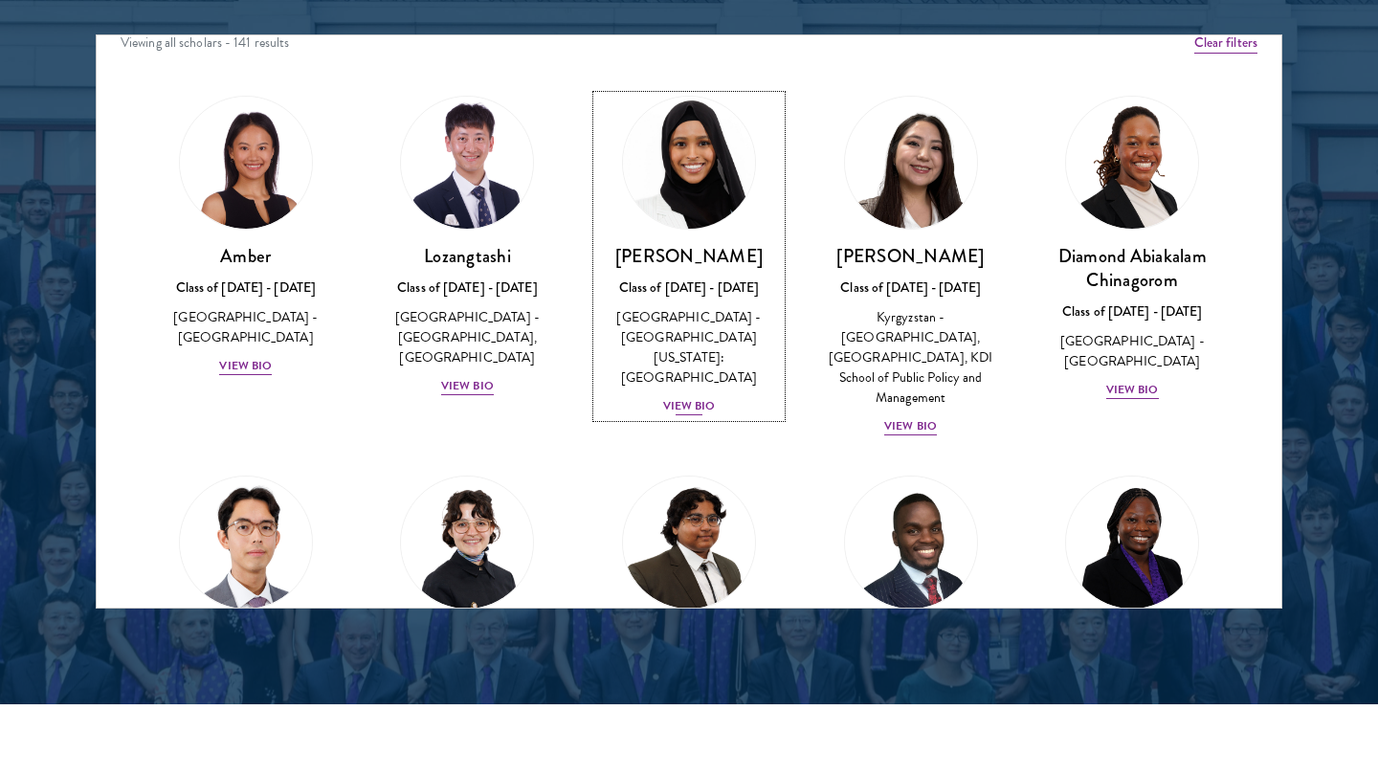
click at [687, 397] on div "View Bio" at bounding box center [689, 406] width 53 height 18
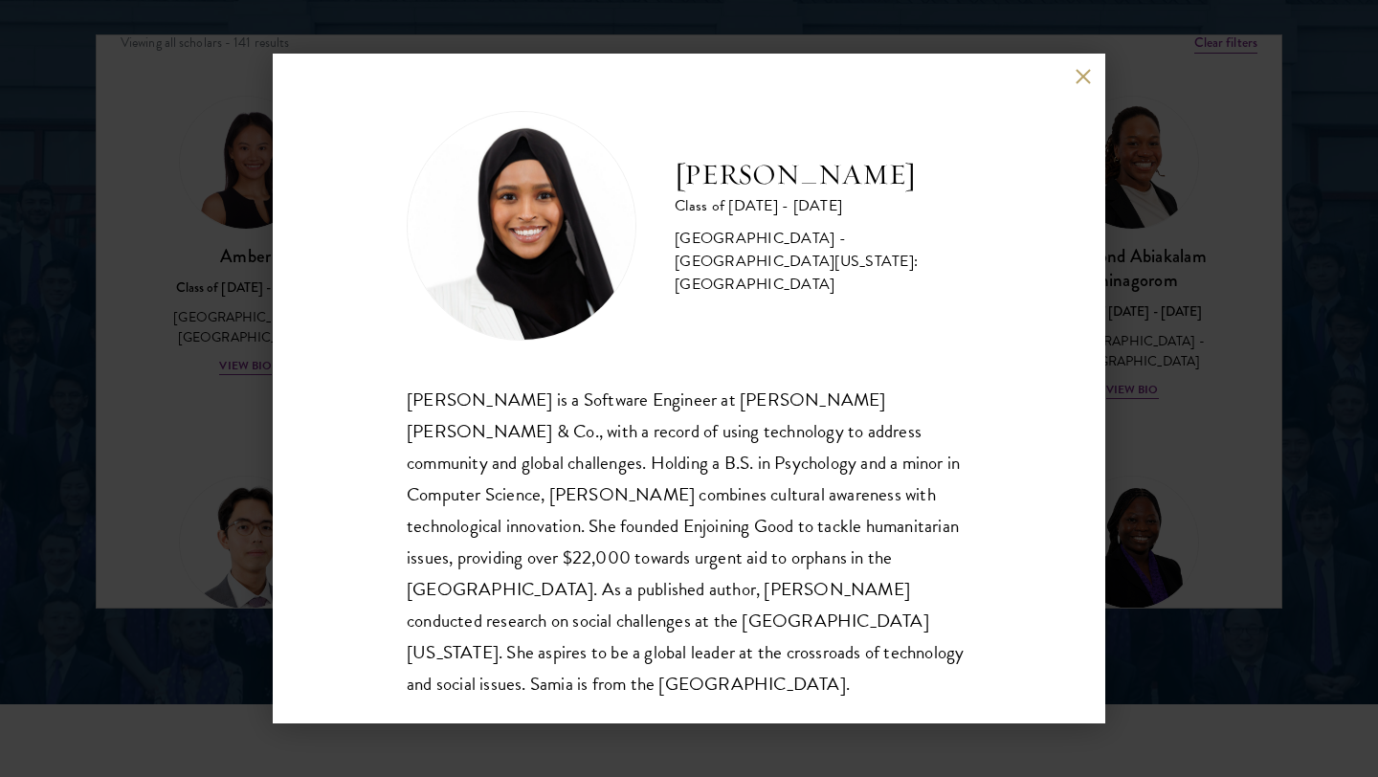
click at [1151, 374] on div "[PERSON_NAME] Class of [DATE] - [DATE] [GEOGRAPHIC_DATA] - [GEOGRAPHIC_DATA][US…" at bounding box center [689, 388] width 1378 height 777
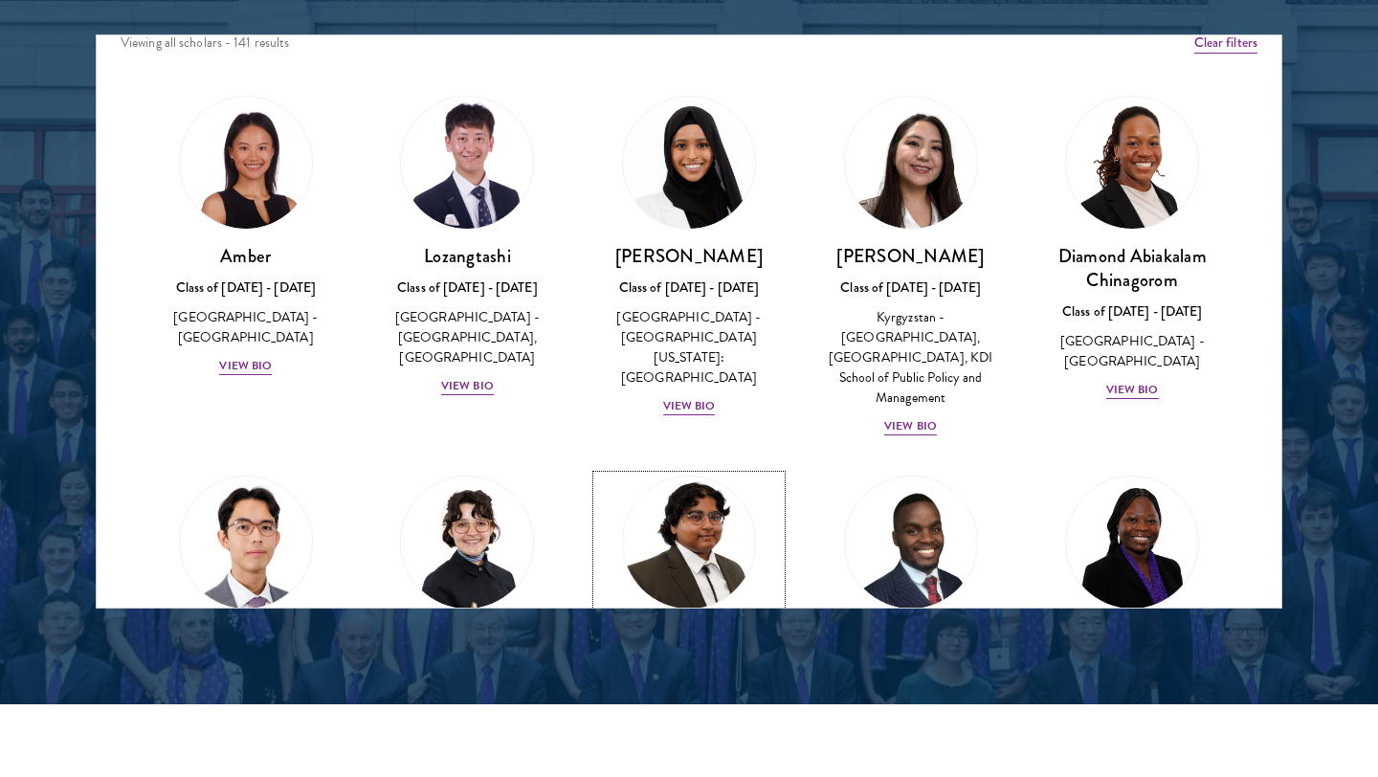
click at [737, 501] on img at bounding box center [688, 542] width 145 height 145
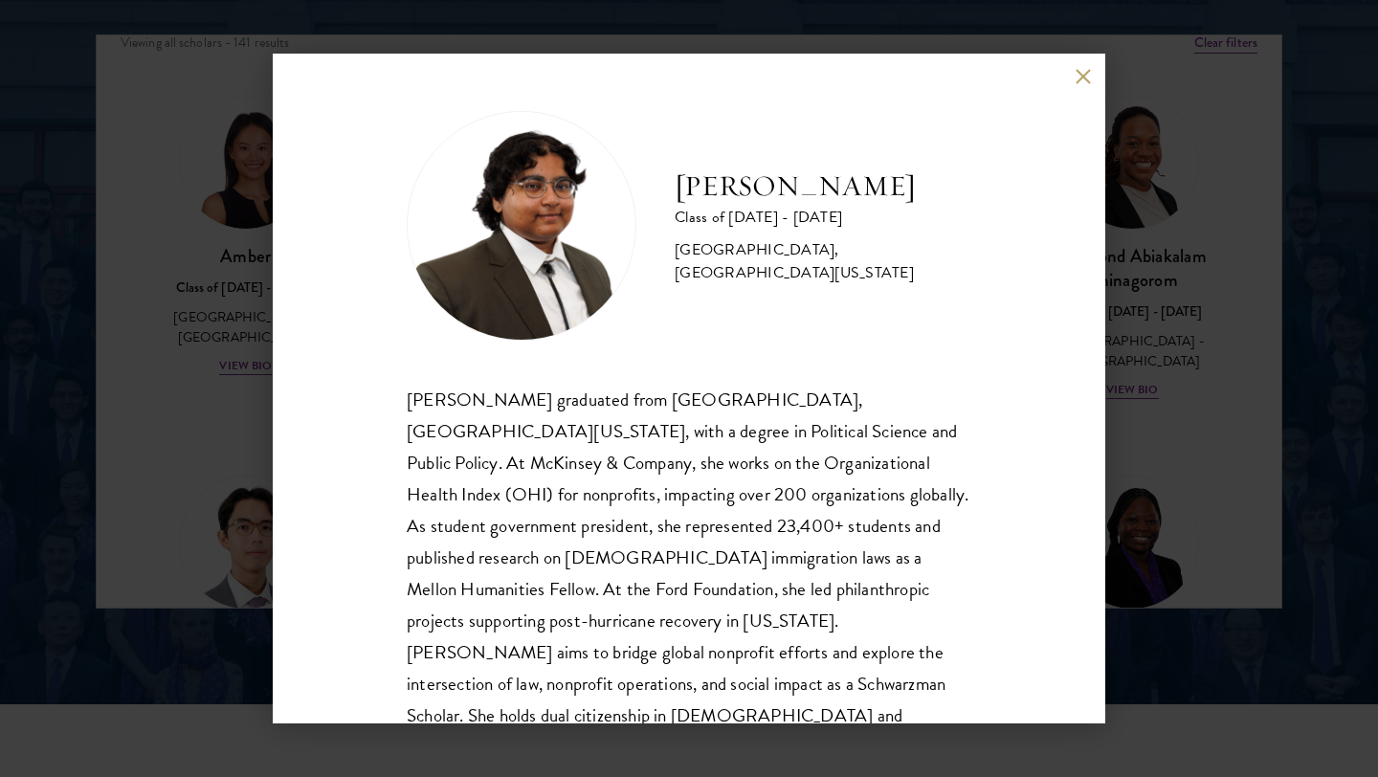
click at [1201, 375] on div "[PERSON_NAME] Class of [DATE] - [DATE] [GEOGRAPHIC_DATA] - [GEOGRAPHIC_DATA], […" at bounding box center [689, 388] width 1378 height 777
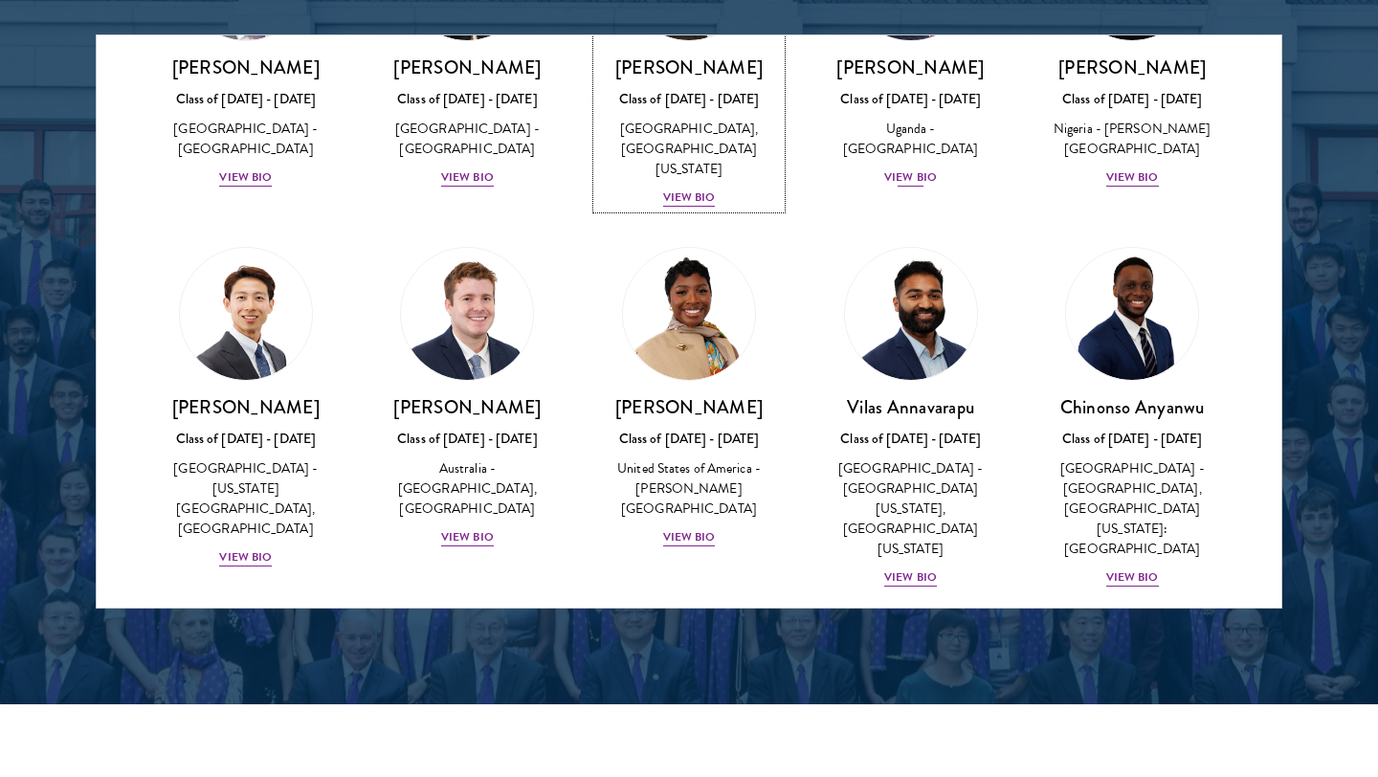
scroll to position [588, 0]
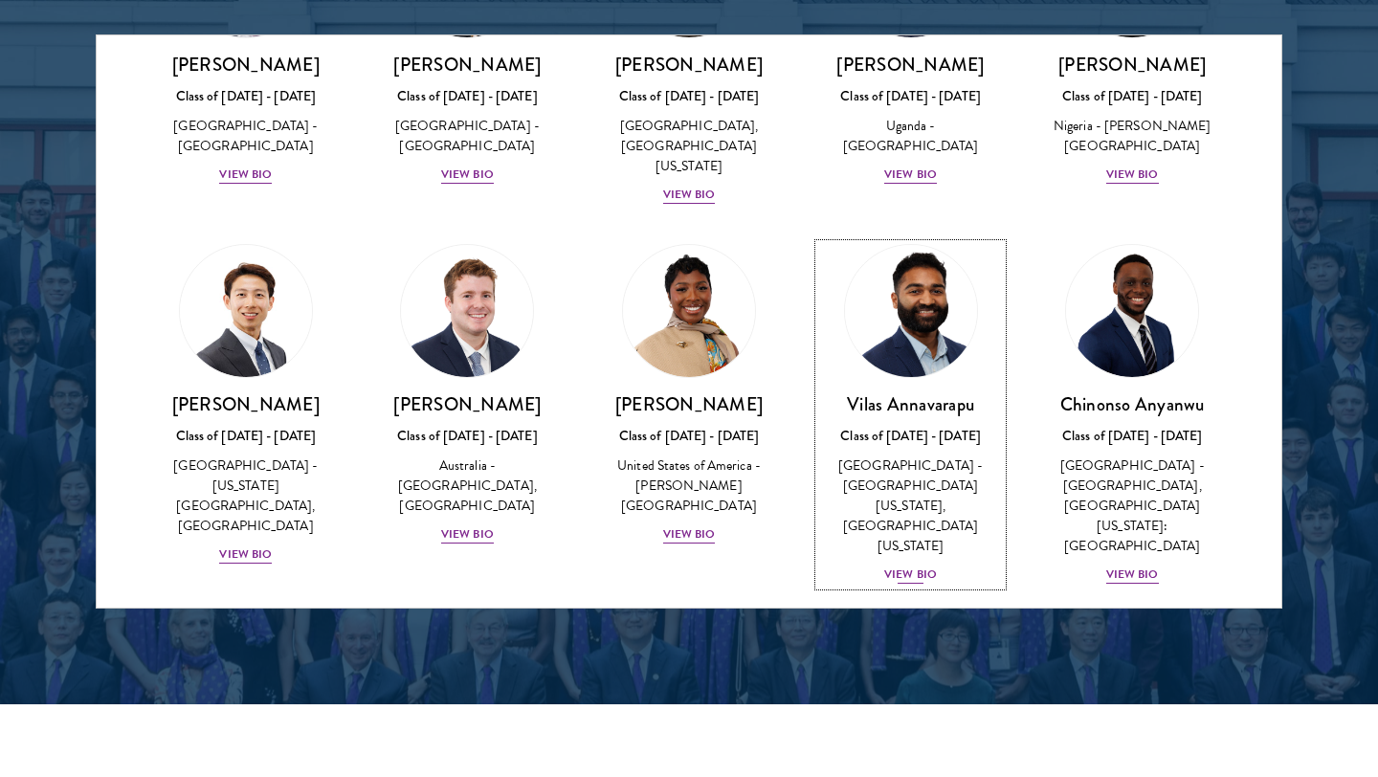
click at [937, 464] on div "[GEOGRAPHIC_DATA] - [GEOGRAPHIC_DATA][US_STATE], [GEOGRAPHIC_DATA][US_STATE]" at bounding box center [911, 505] width 184 height 100
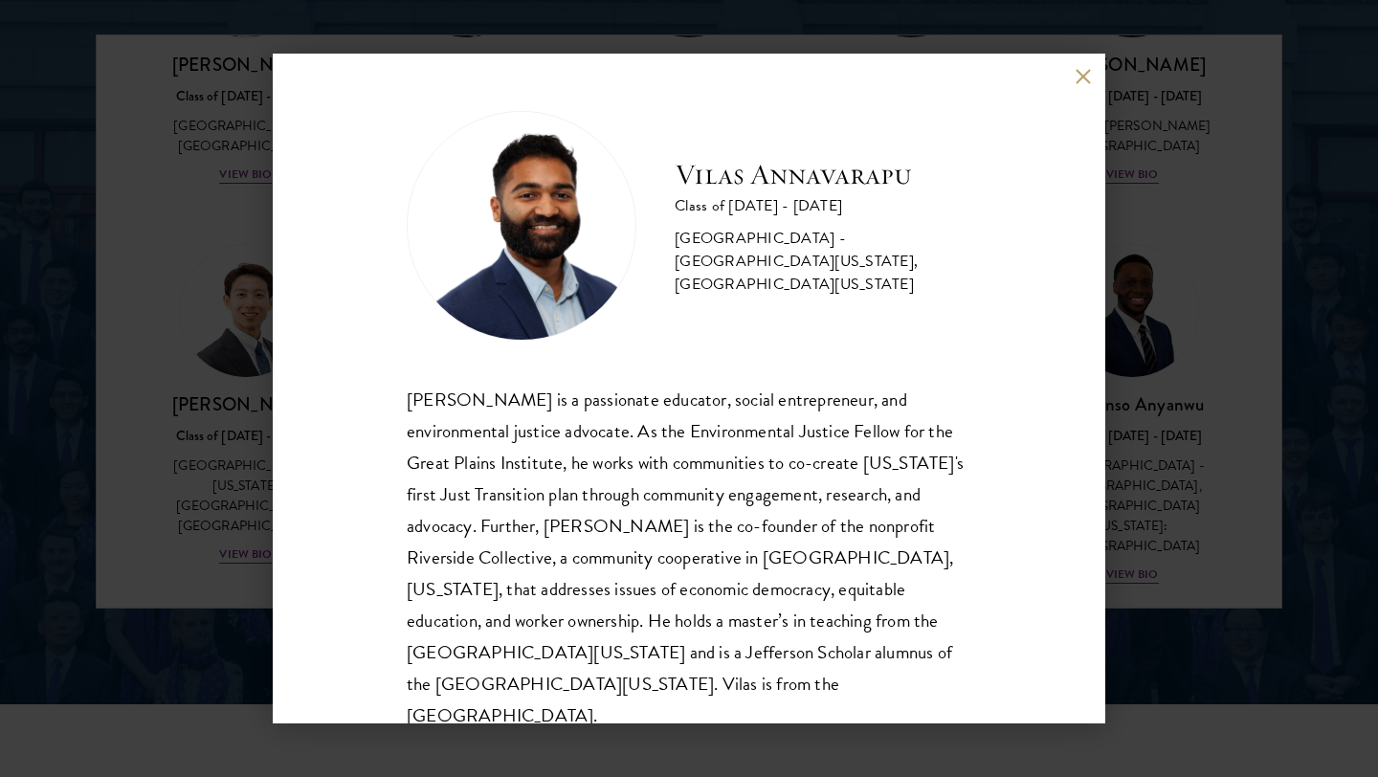
scroll to position [33, 0]
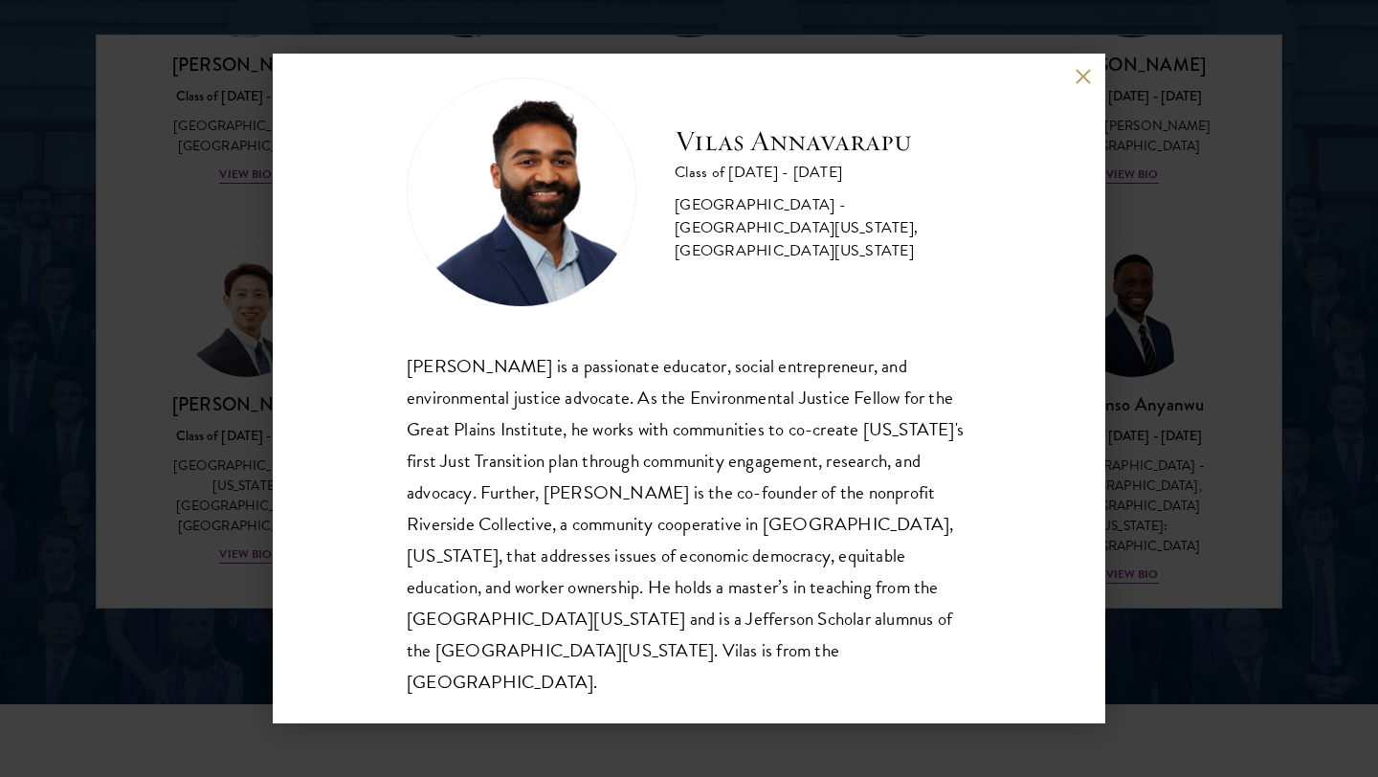
click at [1185, 199] on div "[PERSON_NAME] Class of [DATE] - [DATE] [GEOGRAPHIC_DATA] - [GEOGRAPHIC_DATA][US…" at bounding box center [689, 388] width 1378 height 777
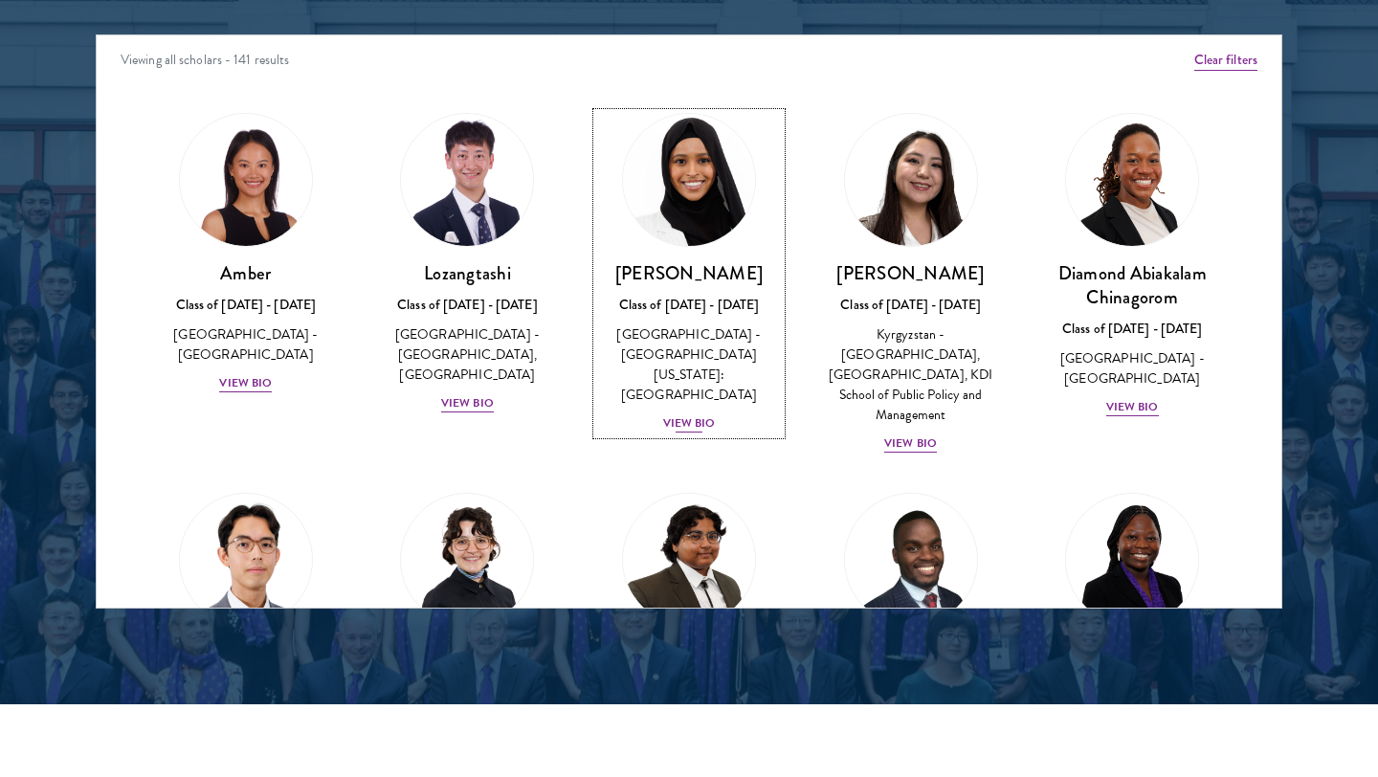
click at [694, 414] on div "View Bio" at bounding box center [689, 423] width 53 height 18
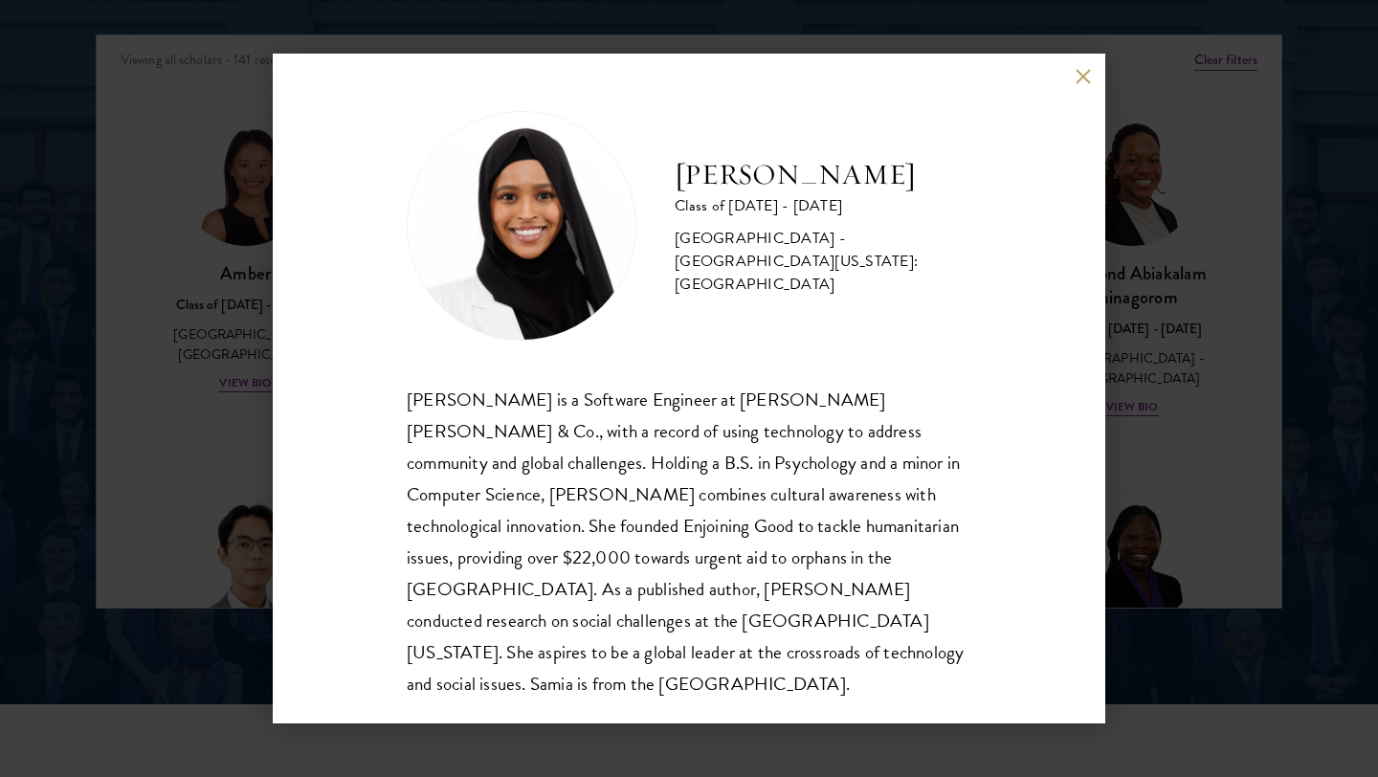
click at [1080, 80] on button at bounding box center [1083, 76] width 16 height 16
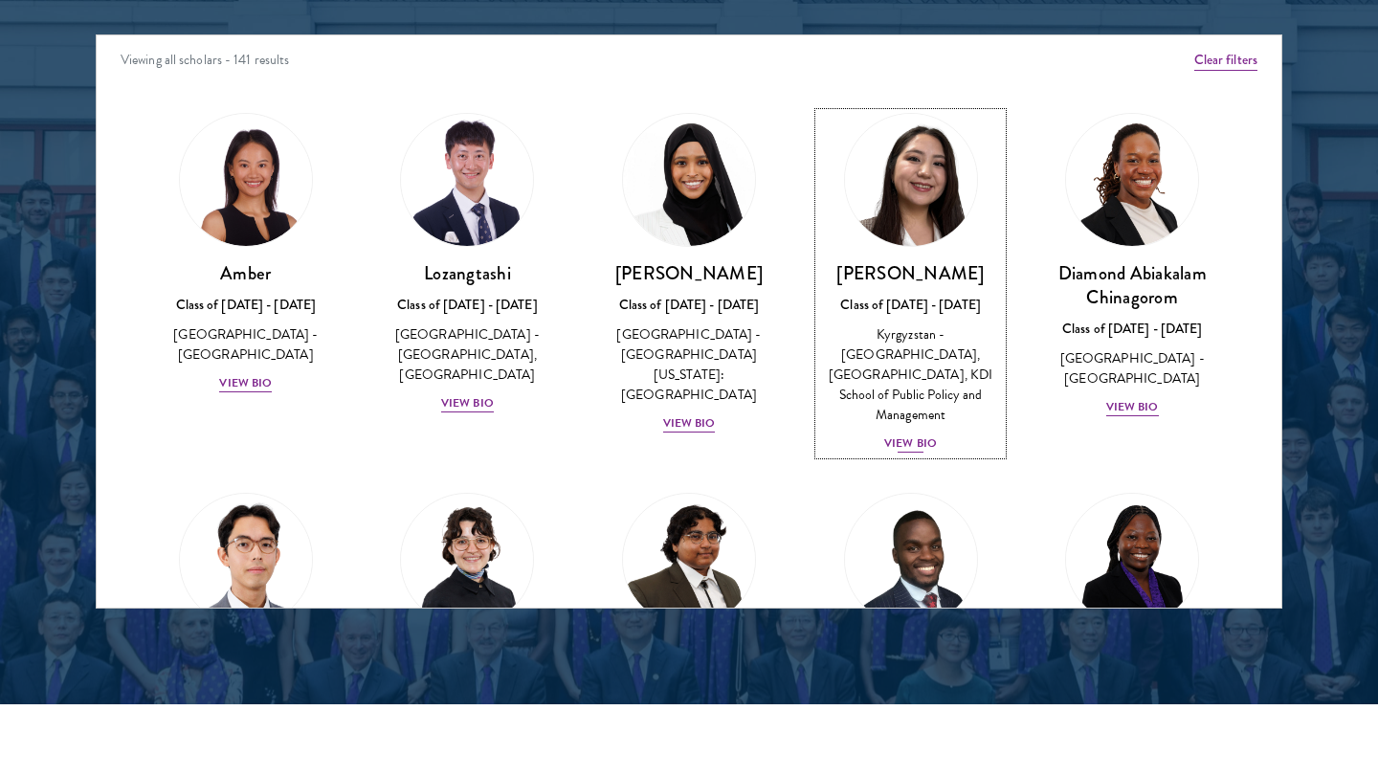
click at [938, 240] on img at bounding box center [910, 179] width 145 height 145
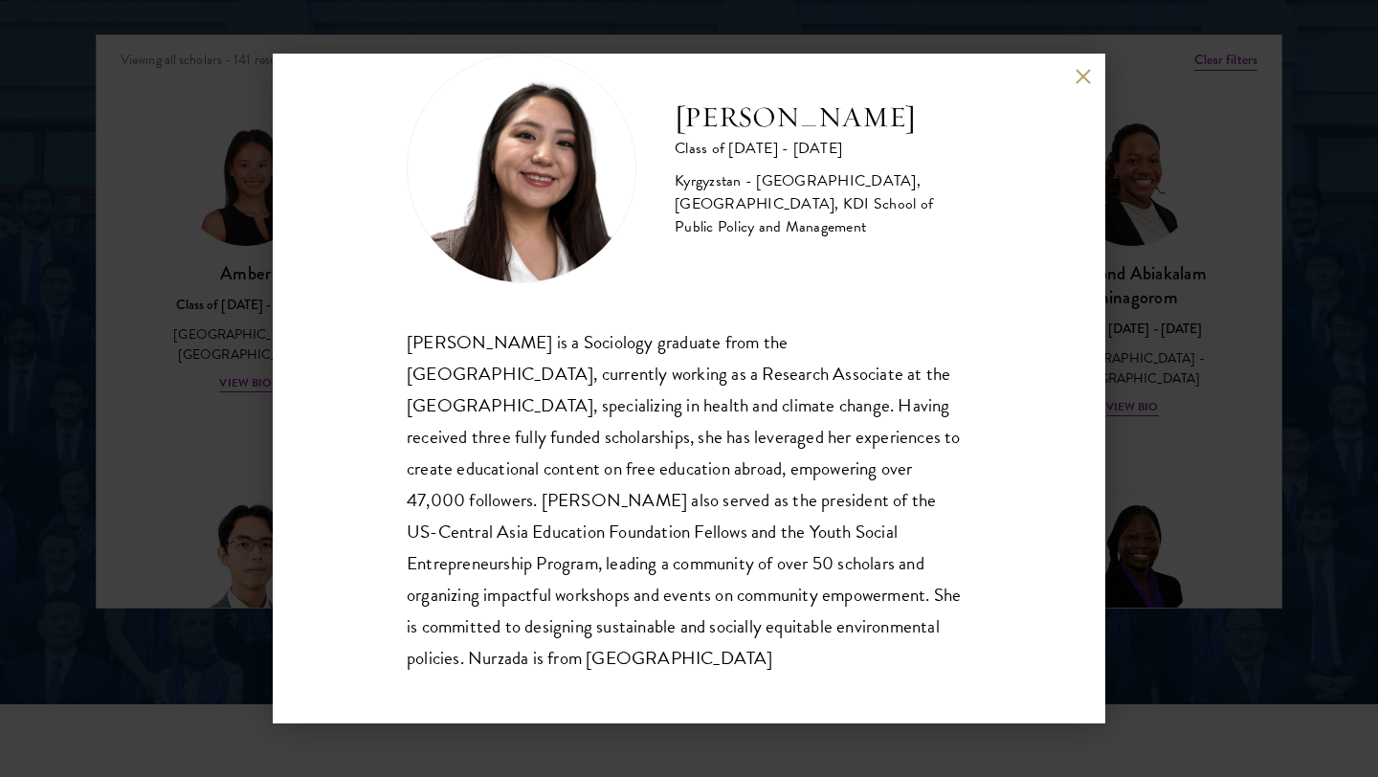
scroll to position [65, 0]
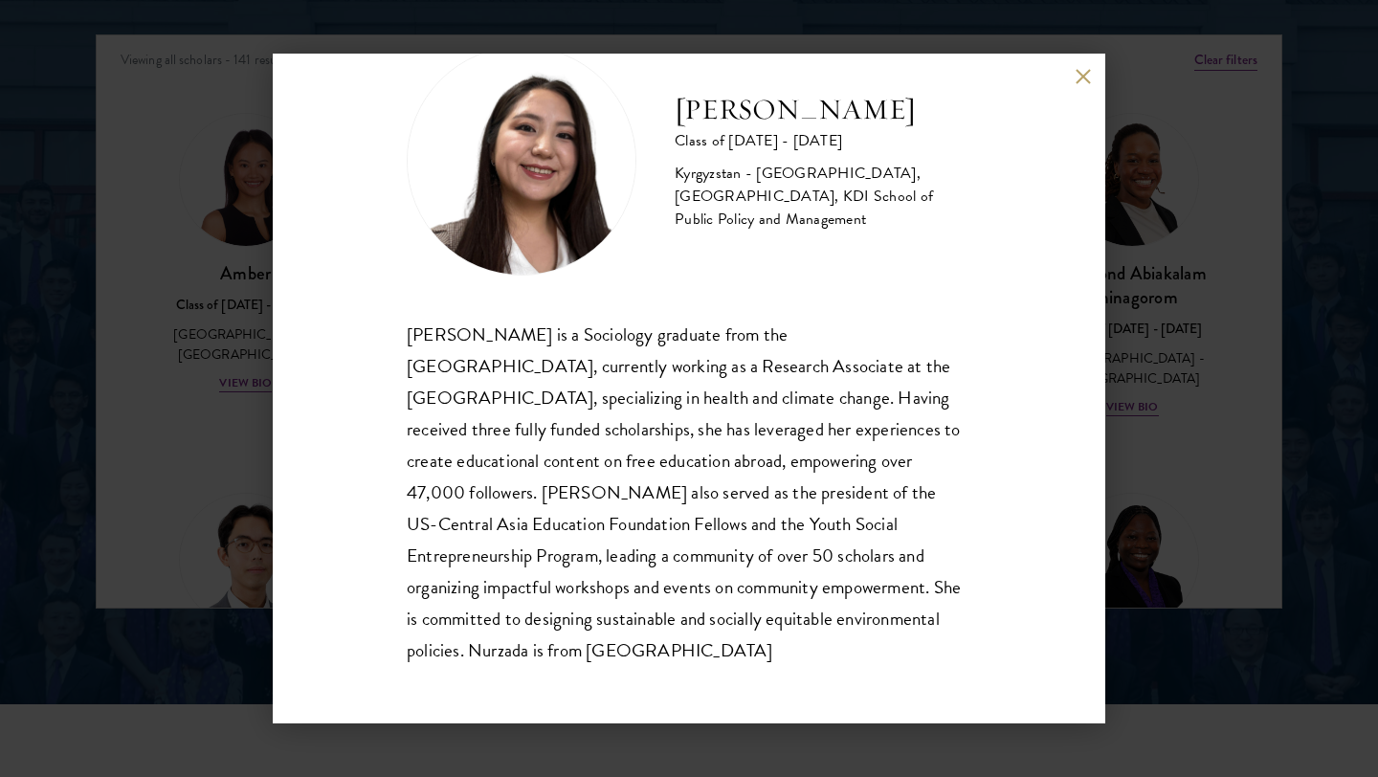
click at [1086, 69] on button at bounding box center [1083, 76] width 16 height 16
